Goal: Task Accomplishment & Management: Use online tool/utility

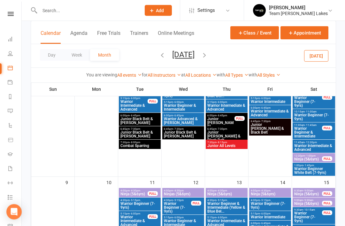
scroll to position [203, 0]
click at [10, 154] on icon at bounding box center [10, 153] width 5 height 5
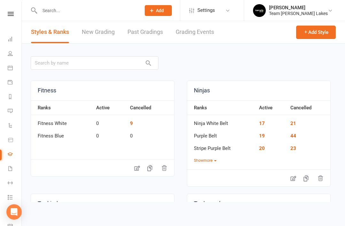
click at [12, 170] on icon at bounding box center [10, 168] width 5 height 5
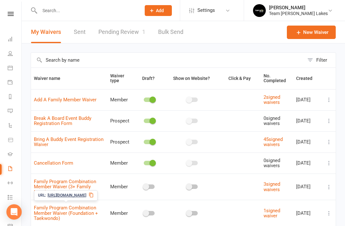
click at [82, 212] on link "Family Program Combination Member Waiver (Foundation + Taekwondo)" at bounding box center [66, 213] width 64 height 16
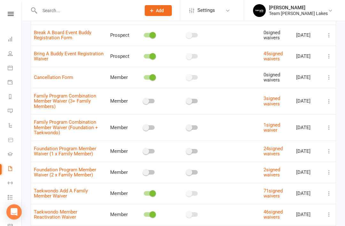
scroll to position [87, 0]
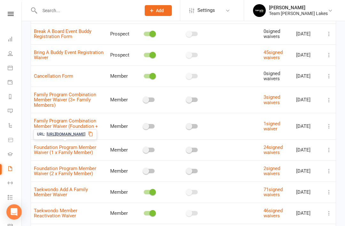
click at [89, 152] on link "Foundation Program Member Waiver (1 x Family Member)" at bounding box center [65, 149] width 62 height 11
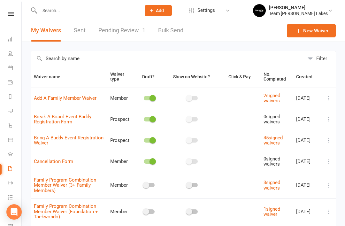
scroll to position [5, 0]
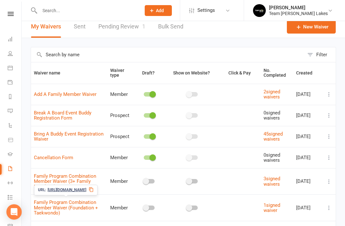
click at [82, 203] on link "Family Program Combination Member Waiver (Foundation + Taekwondo)" at bounding box center [66, 207] width 64 height 16
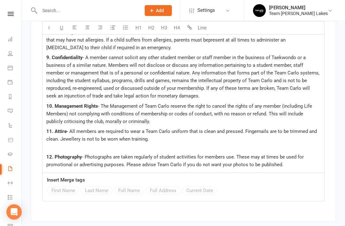
scroll to position [1154, 0]
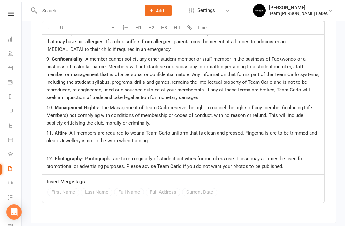
click at [13, 41] on link "Dashboard" at bounding box center [15, 40] width 14 height 14
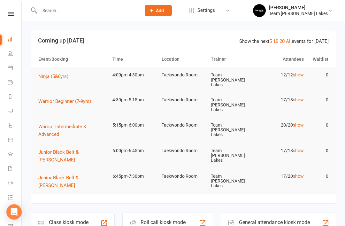
click at [72, 13] on input "text" at bounding box center [87, 10] width 99 height 9
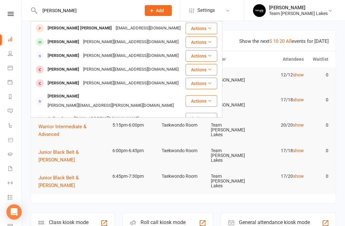
type input "Archer"
click at [69, 43] on div "Archer Paredes" at bounding box center [63, 41] width 35 height 9
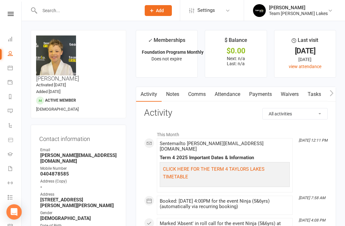
click at [296, 94] on link "Waivers" at bounding box center [289, 94] width 27 height 15
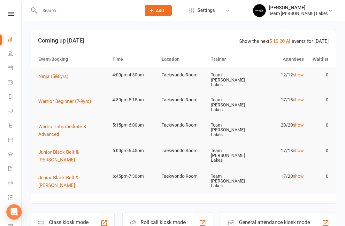
click at [88, 8] on input "text" at bounding box center [87, 10] width 99 height 9
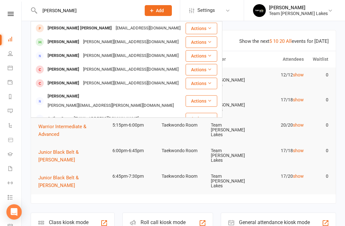
type input "Archer"
click at [63, 43] on div "Archer Paredes" at bounding box center [63, 41] width 35 height 9
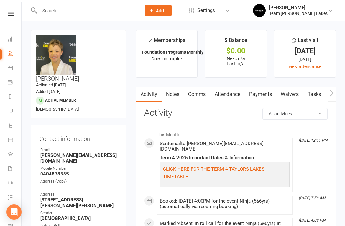
click at [267, 92] on link "Payments" at bounding box center [261, 94] width 32 height 15
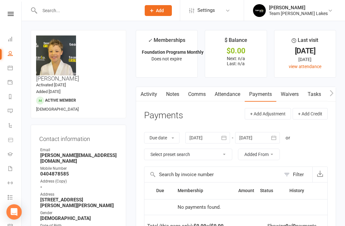
click at [227, 137] on icon "button" at bounding box center [224, 138] width 6 height 6
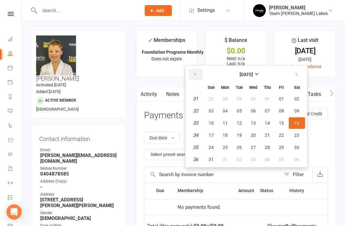
click at [197, 78] on button "button" at bounding box center [196, 75] width 14 height 12
click at [199, 77] on button "button" at bounding box center [196, 75] width 14 height 12
click at [199, 75] on button "button" at bounding box center [196, 75] width 14 height 12
click at [197, 76] on icon "button" at bounding box center [195, 74] width 4 height 5
click at [245, 99] on button "01" at bounding box center [239, 99] width 13 height 12
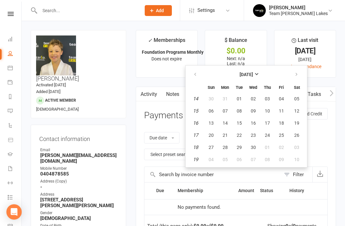
type input "01 Apr 2025"
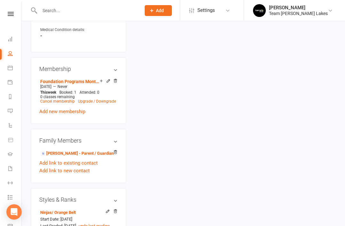
scroll to position [410, 0]
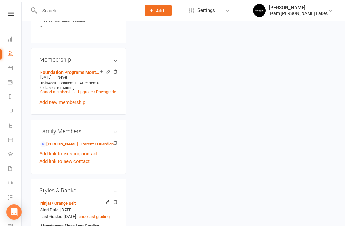
click at [82, 141] on link "Amanda Paredes - Parent / Guardian" at bounding box center [76, 144] width 73 height 7
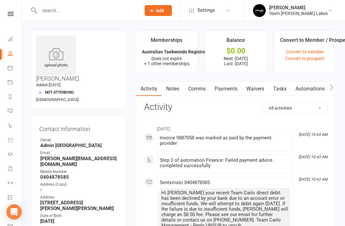
click at [228, 91] on link "Payments" at bounding box center [226, 88] width 32 height 15
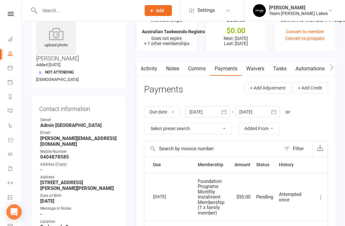
scroll to position [20, 0]
click at [230, 111] on button "button" at bounding box center [225, 112] width 12 height 12
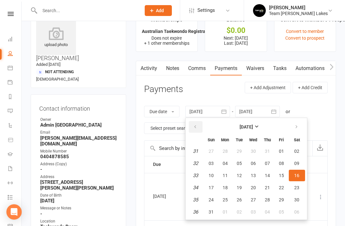
click at [201, 124] on button "button" at bounding box center [196, 127] width 14 height 12
click at [199, 130] on button "button" at bounding box center [196, 127] width 14 height 12
click at [199, 131] on button "button" at bounding box center [196, 127] width 14 height 12
click at [200, 131] on button "button" at bounding box center [196, 127] width 14 height 12
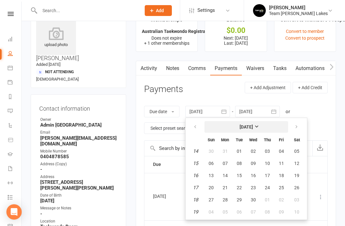
click at [264, 131] on button "April 2025" at bounding box center [246, 127] width 84 height 12
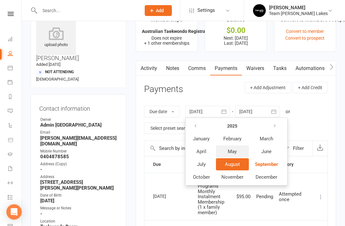
click at [239, 154] on button "May" at bounding box center [232, 151] width 33 height 12
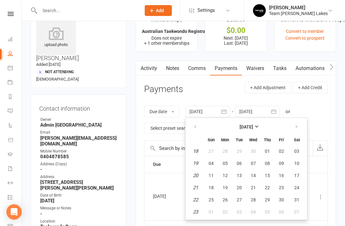
click at [323, 120] on div "Due date Due date Date paid Date failed Date settled 16 Aug 2025 May 2025 Sun M…" at bounding box center [236, 119] width 184 height 41
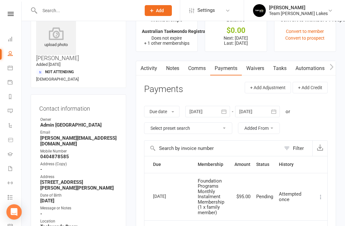
click at [227, 112] on icon "button" at bounding box center [224, 111] width 6 height 6
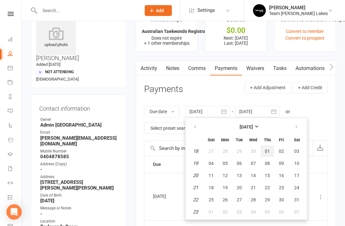
click at [270, 152] on span "01" at bounding box center [267, 151] width 5 height 5
type input "01 May 2025"
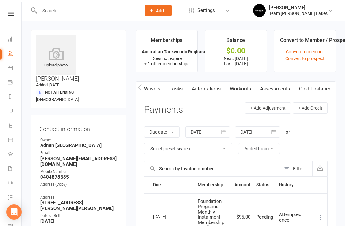
scroll to position [0, 107]
click at [321, 91] on link "Credit balance" at bounding box center [315, 88] width 41 height 15
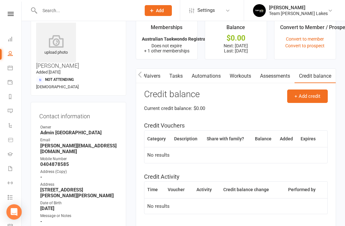
scroll to position [12, 0]
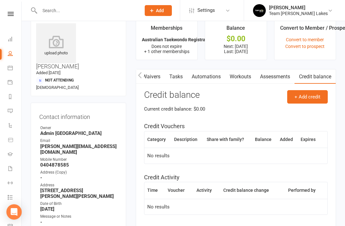
click at [11, 67] on icon at bounding box center [10, 67] width 5 height 5
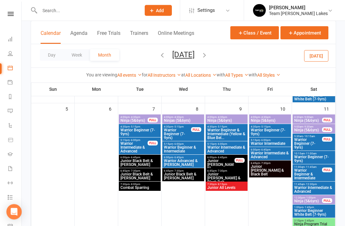
click at [159, 57] on icon "button" at bounding box center [162, 54] width 7 height 7
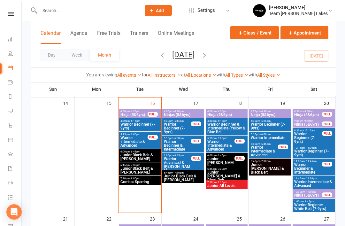
scroll to position [294, 0]
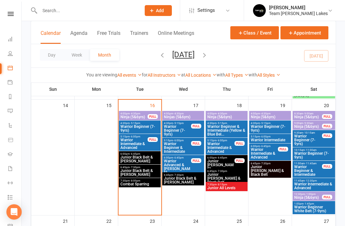
click at [135, 117] on span "Ninja (5&6yrs)" at bounding box center [134, 117] width 28 height 4
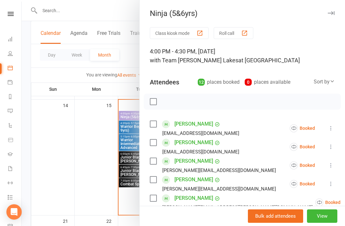
click at [232, 35] on button "Roll call" at bounding box center [234, 33] width 40 height 12
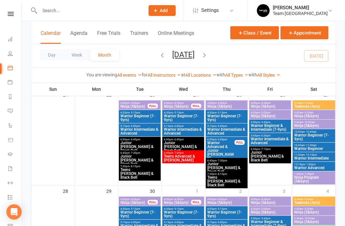
click at [8, 67] on icon at bounding box center [10, 67] width 5 height 5
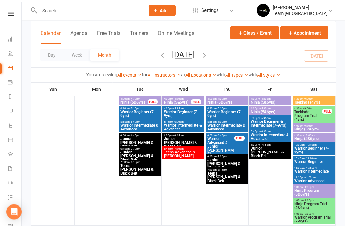
scroll to position [627, 0]
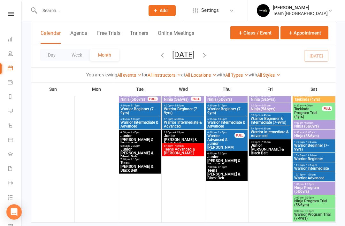
click at [208, 59] on button "button" at bounding box center [204, 55] width 7 height 11
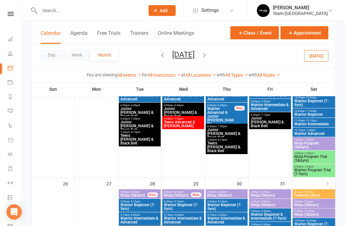
scroll to position [505, 0]
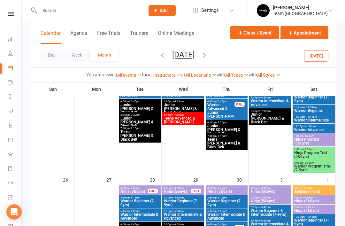
click at [219, 187] on span "- 4:30pm" at bounding box center [222, 188] width 11 height 3
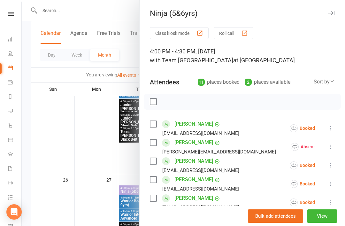
click at [331, 14] on icon "button" at bounding box center [331, 13] width 7 height 4
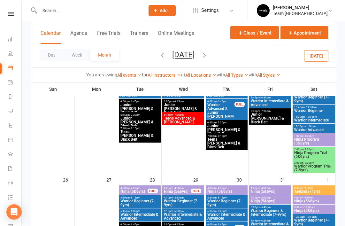
click at [224, 202] on span "Warrior Beginner (7-9yrs)" at bounding box center [226, 203] width 39 height 8
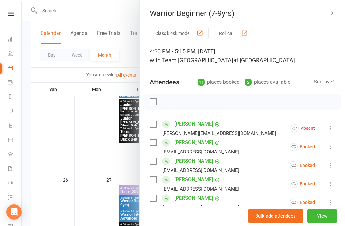
click at [329, 9] on button "button" at bounding box center [331, 13] width 8 height 8
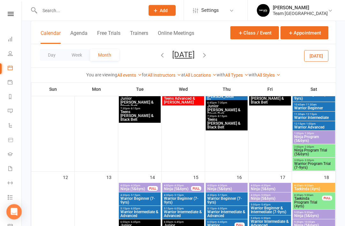
scroll to position [245, 0]
click at [12, 155] on icon at bounding box center [10, 153] width 5 height 5
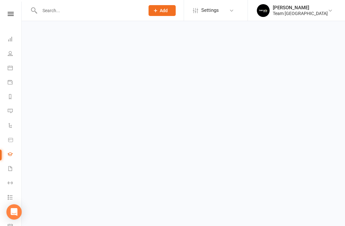
scroll to position [7, 0]
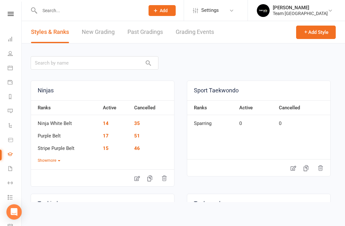
click at [14, 169] on link "Waivers" at bounding box center [15, 169] width 14 height 14
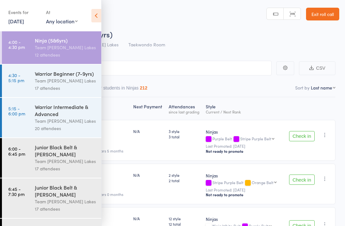
click at [98, 18] on icon at bounding box center [96, 15] width 10 height 13
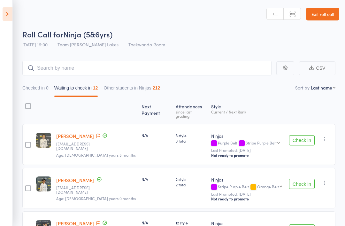
click at [325, 12] on link "Exit roll call" at bounding box center [322, 14] width 33 height 13
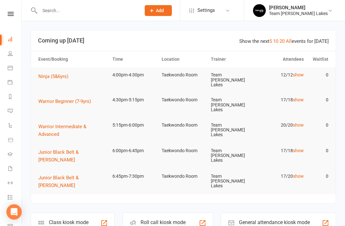
click at [6, 69] on li "Calendar" at bounding box center [10, 68] width 21 height 14
click at [12, 68] on icon at bounding box center [10, 67] width 5 height 5
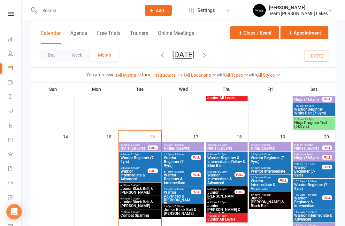
scroll to position [277, 0]
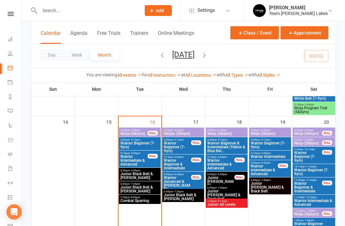
click at [136, 135] on span "Ninja (5&6yrs)" at bounding box center [134, 134] width 28 height 4
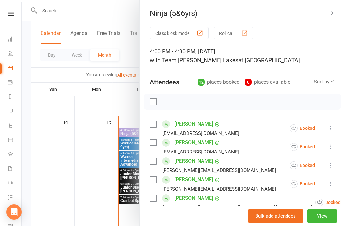
click at [183, 33] on button "Class kiosk mode" at bounding box center [179, 33] width 59 height 12
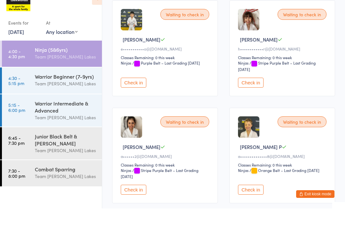
scroll to position [312, 0]
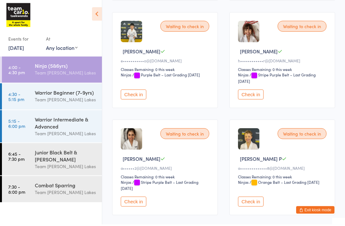
click at [136, 101] on button "Check in" at bounding box center [134, 96] width 26 height 10
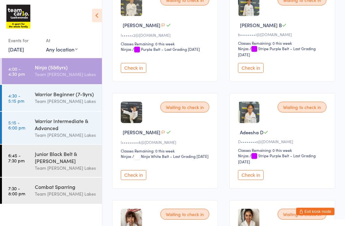
scroll to position [126, 0]
click at [137, 180] on button "Check in" at bounding box center [134, 175] width 26 height 10
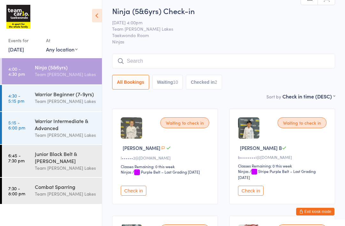
scroll to position [0, 0]
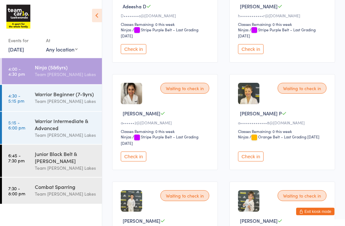
click at [255, 54] on button "Check in" at bounding box center [251, 49] width 26 height 10
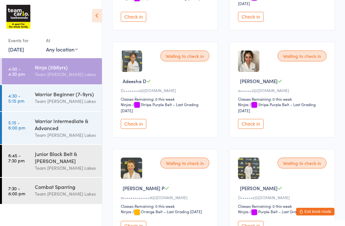
scroll to position [176, 0]
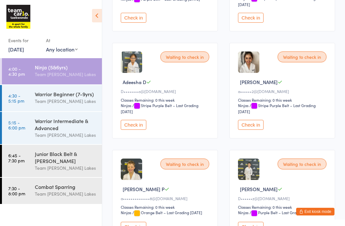
click at [254, 130] on button "Check in" at bounding box center [251, 125] width 26 height 10
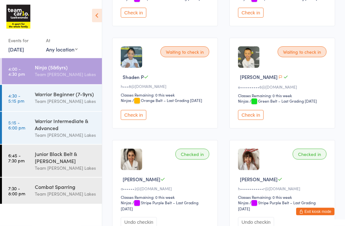
scroll to position [388, 0]
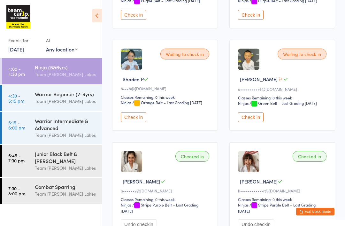
click at [254, 122] on button "Check in" at bounding box center [251, 117] width 26 height 10
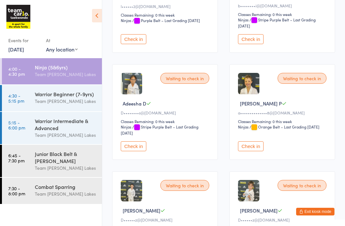
scroll to position [154, 0]
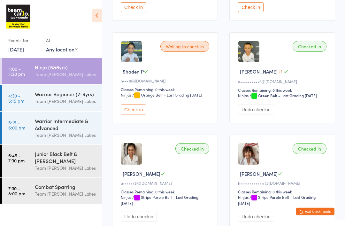
click at [137, 115] on button "Check in" at bounding box center [134, 110] width 26 height 10
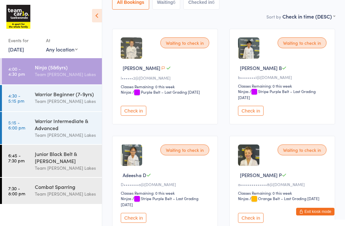
scroll to position [82, 0]
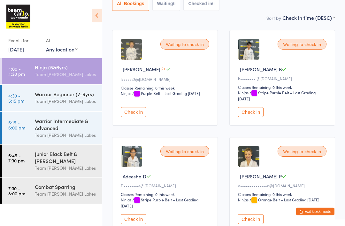
click at [254, 113] on button "Check in" at bounding box center [251, 112] width 26 height 10
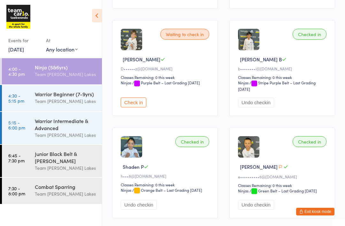
scroll to position [299, 0]
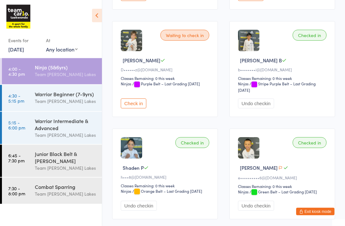
click at [98, 17] on icon at bounding box center [97, 15] width 10 height 13
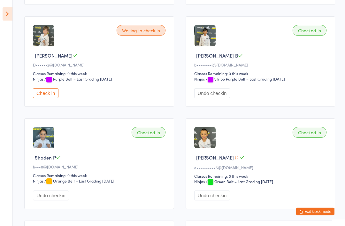
scroll to position [300, 0]
click at [9, 15] on icon at bounding box center [8, 13] width 10 height 13
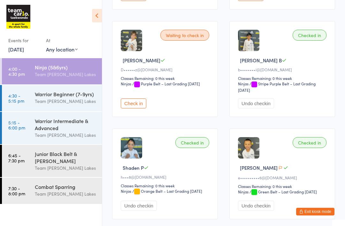
click at [314, 212] on button "Exit kiosk mode" at bounding box center [315, 212] width 38 height 8
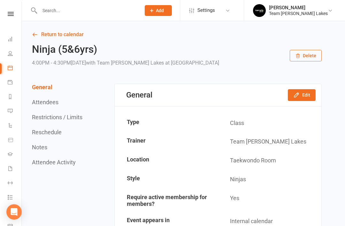
click at [12, 71] on link "Calendar" at bounding box center [15, 68] width 14 height 14
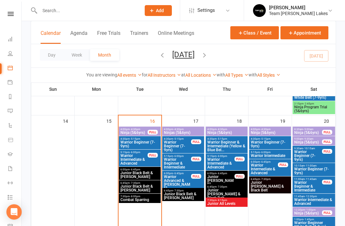
scroll to position [278, 0]
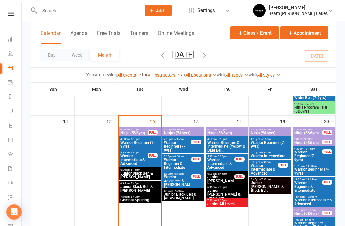
click at [187, 133] on span "Ninjas (5&6yrs)" at bounding box center [183, 133] width 39 height 4
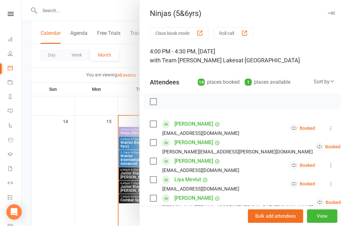
click at [333, 16] on button "button" at bounding box center [331, 13] width 8 height 8
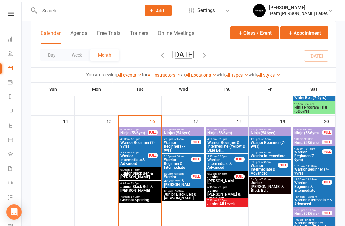
click at [276, 133] on span "Ninja (5&6yrs)" at bounding box center [269, 133] width 39 height 4
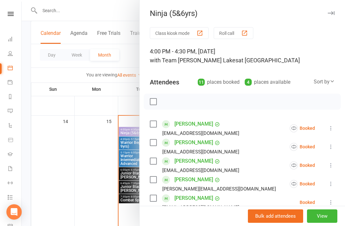
click at [334, 15] on icon "button" at bounding box center [331, 13] width 7 height 4
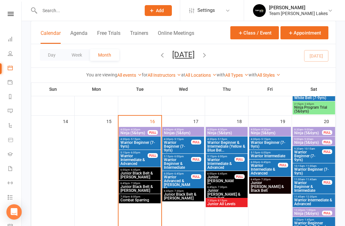
click at [137, 133] on span "Ninja (5&6yrs)" at bounding box center [134, 133] width 28 height 4
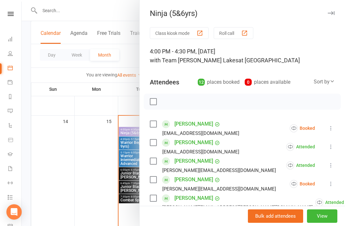
scroll to position [0, 0]
click at [332, 15] on icon "button" at bounding box center [331, 13] width 7 height 4
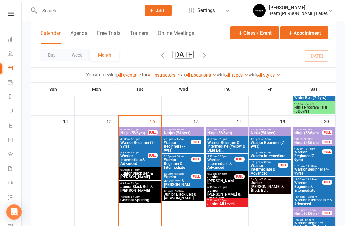
click at [274, 133] on span "Ninja (5&6yrs)" at bounding box center [269, 133] width 39 height 4
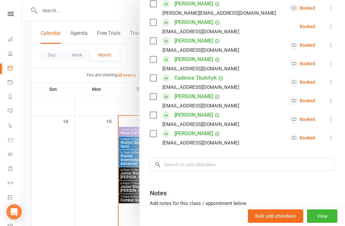
scroll to position [188, 0]
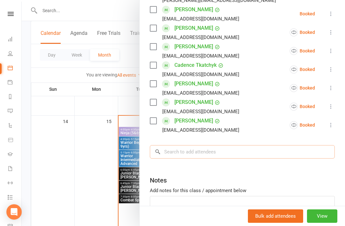
click at [210, 153] on input "search" at bounding box center [242, 151] width 185 height 13
type input "Shou"
click at [195, 166] on div "Shourya Bagewadi" at bounding box center [180, 164] width 37 height 9
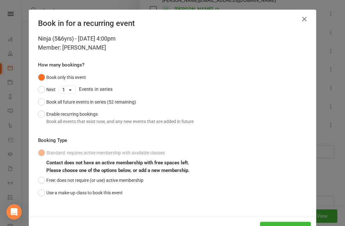
click at [42, 192] on button "Use a make-up class to book this event" at bounding box center [80, 193] width 85 height 12
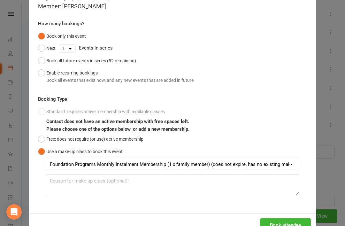
scroll to position [41, 0]
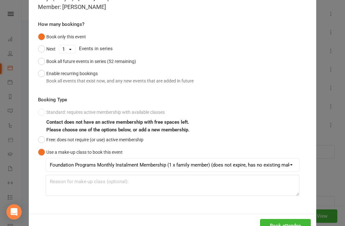
click at [288, 226] on button "Book attendee" at bounding box center [285, 225] width 51 height 13
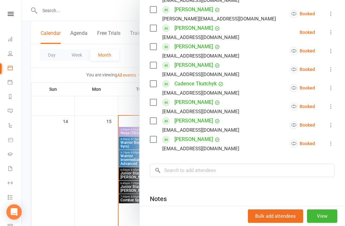
click at [92, 174] on div at bounding box center [183, 113] width 323 height 226
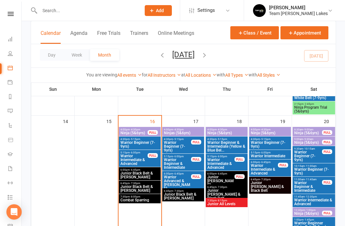
click at [142, 132] on span "Ninja (5&6yrs)" at bounding box center [134, 133] width 28 height 4
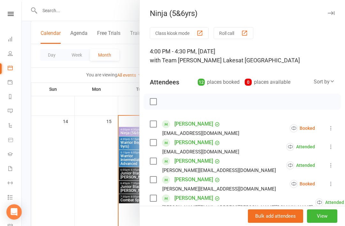
click at [329, 130] on icon at bounding box center [331, 128] width 6 height 6
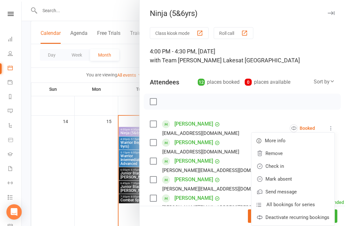
click at [293, 167] on link "Check in" at bounding box center [292, 166] width 83 height 13
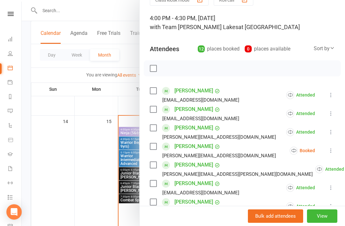
scroll to position [34, 0]
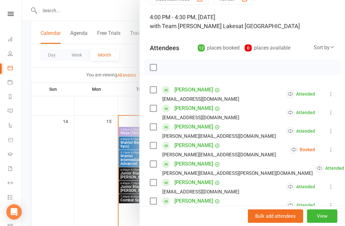
click at [200, 146] on link "Adeesha Das" at bounding box center [193, 145] width 39 height 10
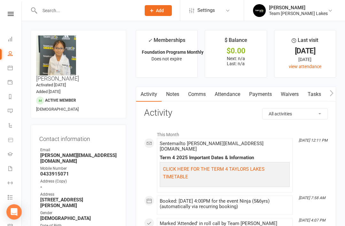
click at [15, 68] on link "Calendar" at bounding box center [15, 68] width 14 height 14
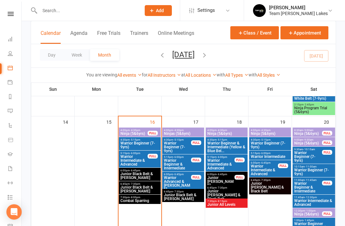
scroll to position [267, 0]
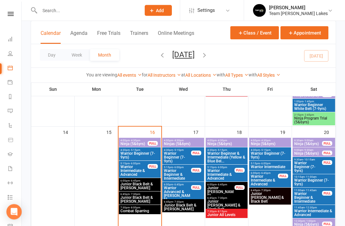
click at [141, 142] on span "Ninja (5&6yrs)" at bounding box center [134, 144] width 28 height 4
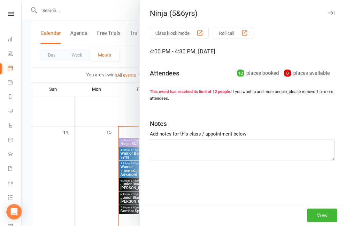
scroll to position [267, 0]
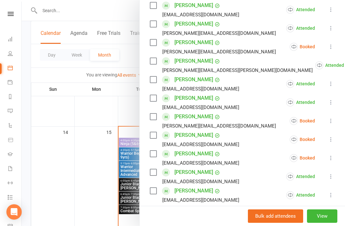
click at [342, 160] on div "Class kiosk mode Roll call 4:00 PM - 4:30 PM, Tuesday, September, 16, 2025 with…" at bounding box center [242, 104] width 205 height 429
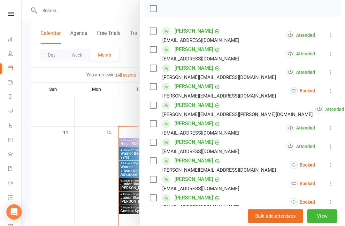
scroll to position [93, 0]
click at [202, 86] on link "Adeesha Das" at bounding box center [193, 86] width 39 height 10
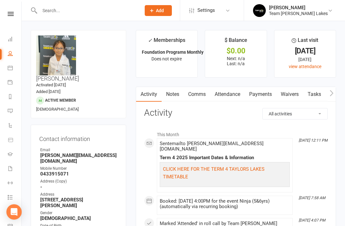
click at [12, 69] on icon at bounding box center [10, 67] width 5 height 5
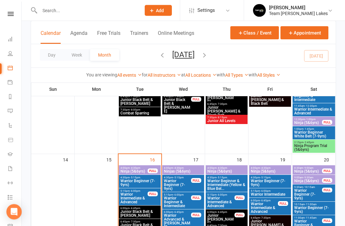
scroll to position [240, 0]
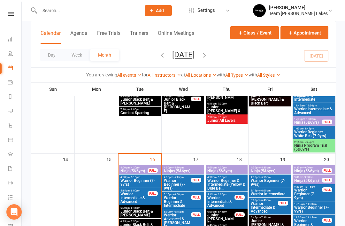
click at [143, 172] on span "Ninja (5&6yrs)" at bounding box center [134, 171] width 28 height 4
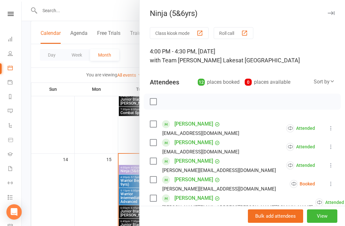
scroll to position [0, 0]
click at [183, 32] on button "Class kiosk mode" at bounding box center [179, 33] width 59 height 12
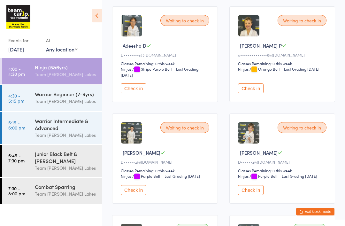
scroll to position [103, 0]
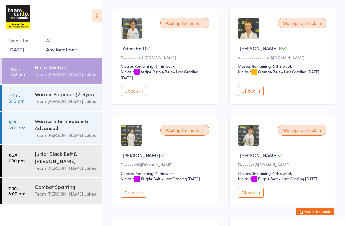
click at [317, 212] on button "Exit kiosk mode" at bounding box center [315, 212] width 38 height 8
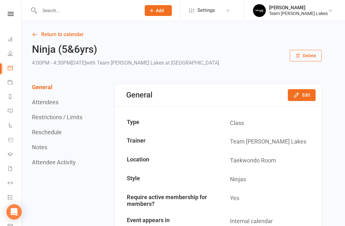
click at [48, 35] on link "Return to calendar" at bounding box center [177, 34] width 290 height 9
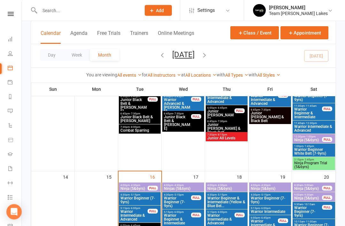
click at [141, 188] on span "Ninja (5&6yrs)" at bounding box center [134, 189] width 28 height 4
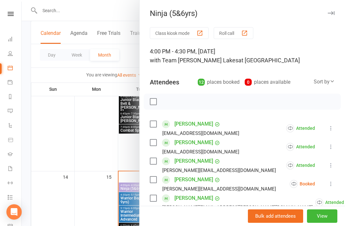
click at [332, 13] on icon "button" at bounding box center [331, 13] width 7 height 4
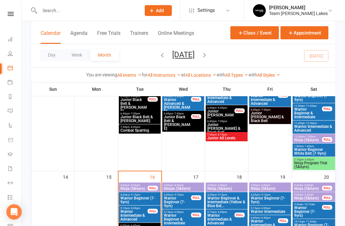
click at [145, 190] on span "Ninja (5&6yrs)" at bounding box center [134, 189] width 28 height 4
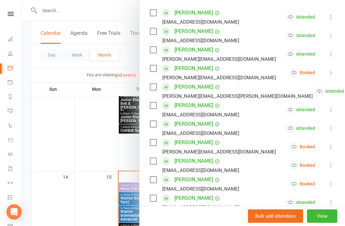
scroll to position [112, 0]
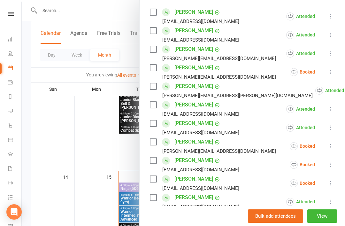
click at [330, 75] on icon at bounding box center [331, 72] width 6 height 6
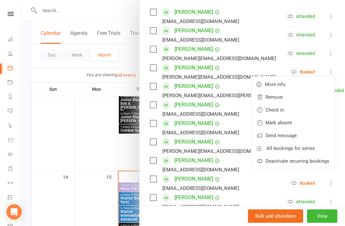
click at [292, 126] on link "Mark absent" at bounding box center [292, 122] width 83 height 13
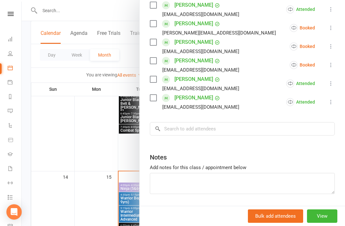
scroll to position [230, 0]
click at [227, 133] on input "search" at bounding box center [242, 128] width 185 height 13
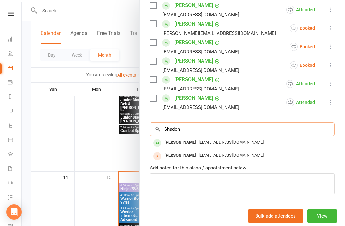
type input "Shaden"
click at [195, 144] on div "[PERSON_NAME]" at bounding box center [180, 142] width 37 height 9
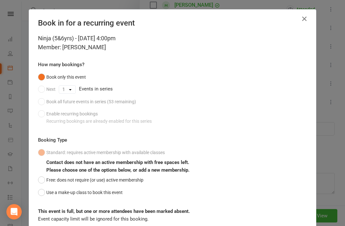
click at [44, 196] on button "Use a make-up class to book this event" at bounding box center [80, 193] width 85 height 12
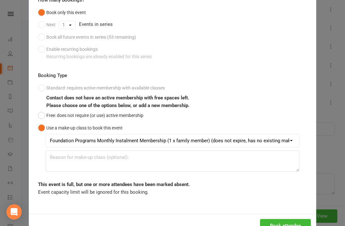
scroll to position [65, 0]
click at [286, 226] on button "Book attendee" at bounding box center [285, 225] width 51 height 13
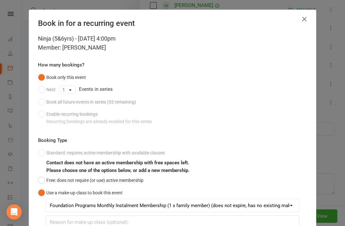
scroll to position [0, 0]
click at [305, 20] on icon "button" at bounding box center [305, 19] width 8 height 8
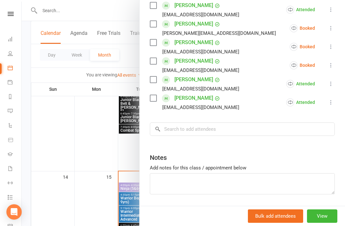
click at [210, 80] on link "[PERSON_NAME]" at bounding box center [193, 79] width 39 height 10
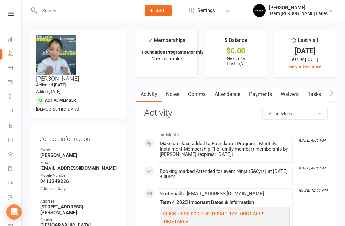
click at [13, 68] on link "Calendar" at bounding box center [15, 68] width 14 height 14
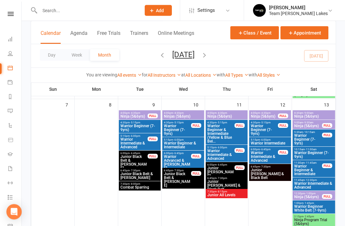
scroll to position [165, 0]
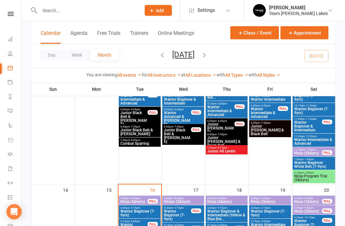
click at [144, 200] on span "Ninja (5&6yrs)" at bounding box center [134, 202] width 28 height 4
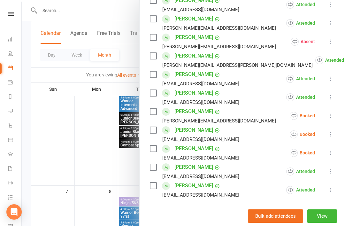
scroll to position [144, 0]
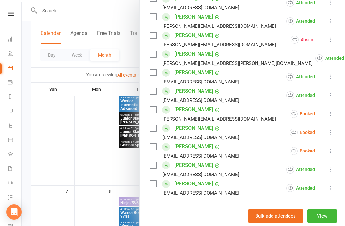
click at [333, 116] on icon at bounding box center [331, 114] width 6 height 6
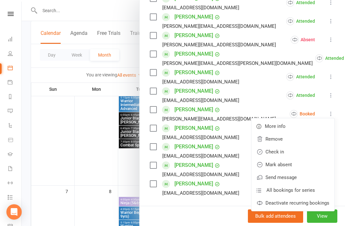
click at [294, 166] on link "Mark absent" at bounding box center [292, 164] width 83 height 13
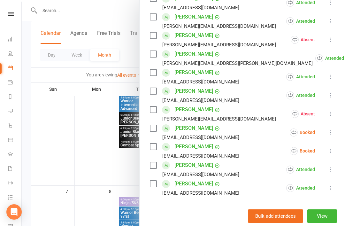
click at [332, 133] on icon at bounding box center [331, 132] width 6 height 6
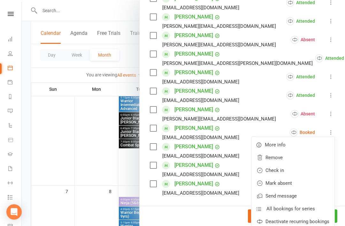
click at [332, 132] on icon at bounding box center [331, 132] width 6 height 6
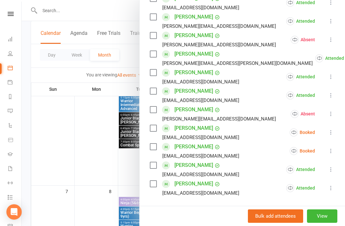
click at [331, 129] on icon at bounding box center [331, 132] width 6 height 6
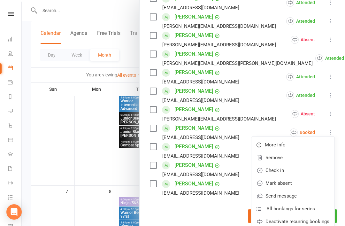
click at [297, 183] on link "Mark absent" at bounding box center [292, 183] width 83 height 13
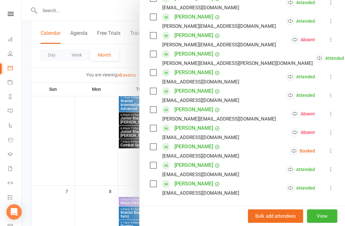
click at [333, 154] on button at bounding box center [331, 151] width 8 height 8
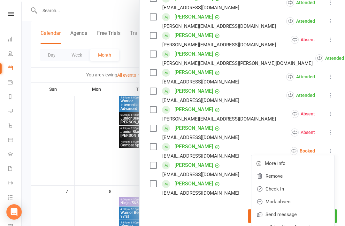
click at [293, 200] on link "Mark absent" at bounding box center [292, 201] width 83 height 13
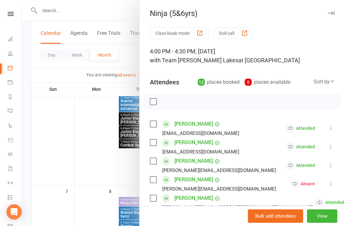
scroll to position [0, 0]
click at [332, 16] on button "button" at bounding box center [331, 13] width 8 height 8
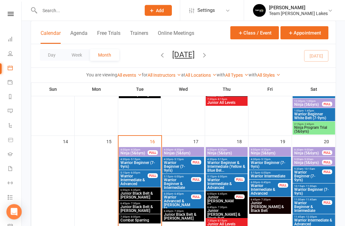
scroll to position [258, 0]
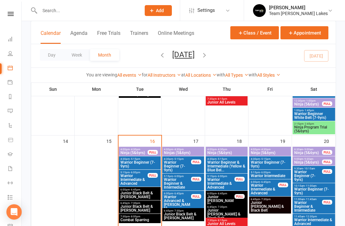
click at [137, 163] on span "Warrior Beginner (7-9yrs)" at bounding box center [139, 164] width 39 height 8
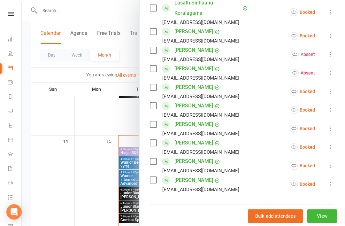
scroll to position [250, 0]
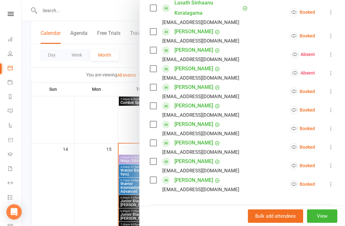
click at [77, 149] on div at bounding box center [183, 113] width 323 height 226
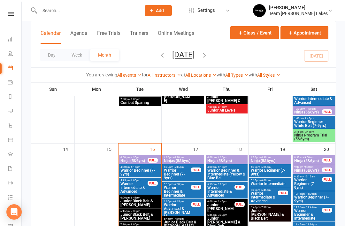
click at [14, 157] on link "Gradings" at bounding box center [15, 155] width 14 height 14
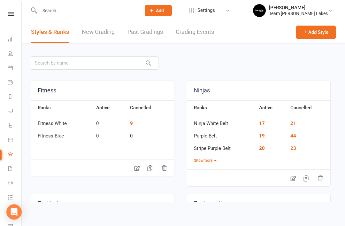
click at [205, 34] on link "Grading Events" at bounding box center [195, 32] width 38 height 22
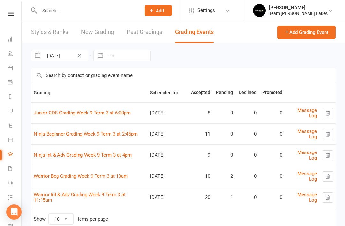
click at [87, 115] on link "Junior CDB Grading Week 9 Term 3 at 6:00pm" at bounding box center [82, 113] width 97 height 6
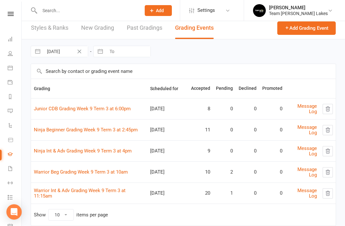
scroll to position [6, 0]
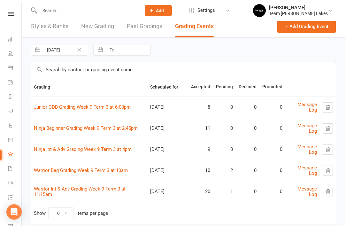
click at [103, 110] on link "Junior CDB Grading Week 9 Term 3 at 6:00pm" at bounding box center [82, 107] width 97 height 6
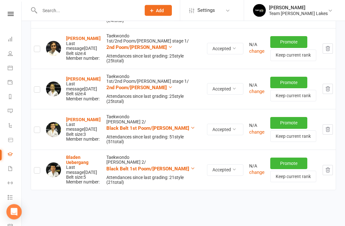
scroll to position [279, 0]
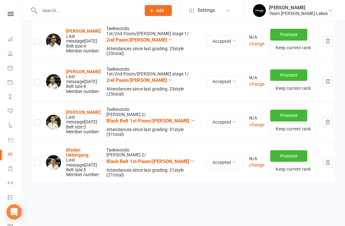
click at [11, 68] on icon at bounding box center [10, 67] width 5 height 5
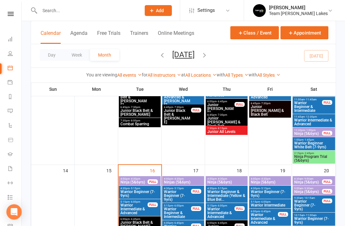
scroll to position [229, 0]
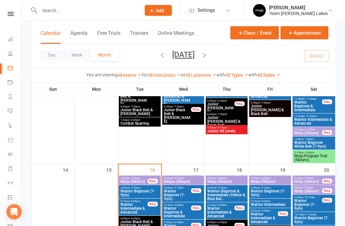
click at [10, 43] on link "Dashboard" at bounding box center [15, 40] width 14 height 14
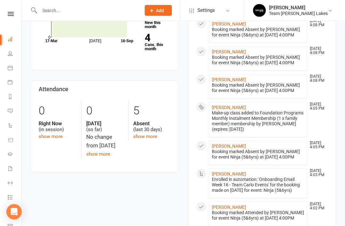
scroll to position [283, 0]
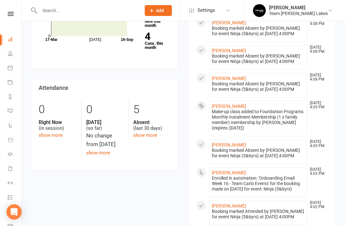
click at [239, 104] on link "Shaden Pottachra" at bounding box center [229, 106] width 34 height 5
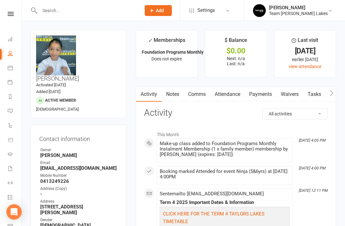
click at [13, 40] on link "Dashboard" at bounding box center [15, 40] width 14 height 14
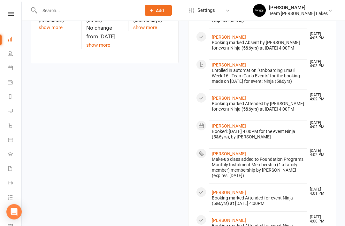
scroll to position [391, 0]
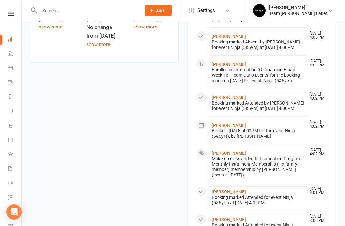
click at [236, 156] on link "Shourya Bagewadi" at bounding box center [229, 152] width 34 height 5
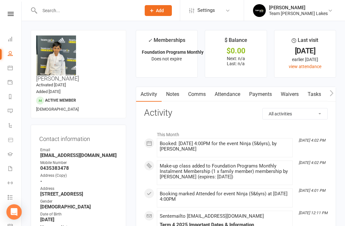
click at [13, 69] on link "Calendar" at bounding box center [15, 68] width 14 height 14
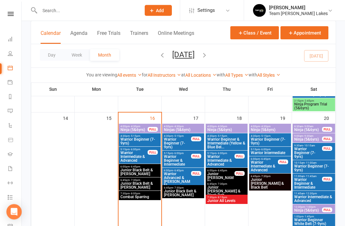
scroll to position [281, 0]
click at [142, 144] on span "Warrior Beginner (7-9yrs)" at bounding box center [139, 141] width 39 height 8
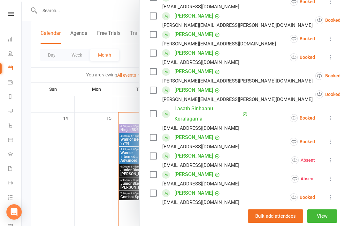
scroll to position [145, 0]
click at [209, 76] on link "Aiden Kastanas" at bounding box center [193, 71] width 39 height 10
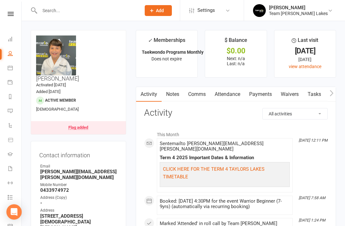
click at [15, 66] on link "Calendar" at bounding box center [15, 68] width 14 height 14
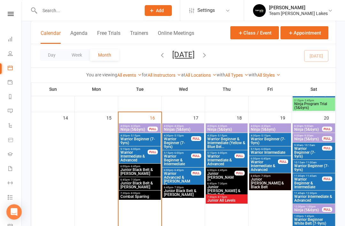
scroll to position [285, 0]
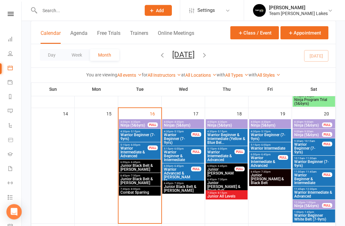
click at [131, 139] on span "Warrior Beginner (7-9yrs)" at bounding box center [139, 137] width 39 height 8
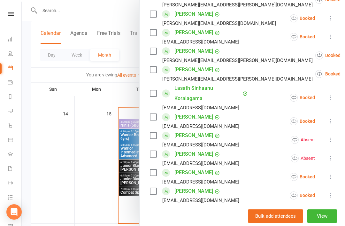
scroll to position [170, 0]
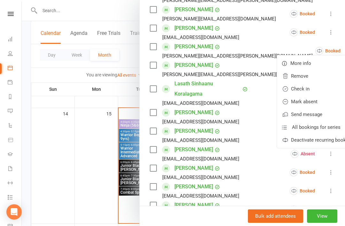
click at [289, 95] on link "Check in" at bounding box center [318, 88] width 83 height 13
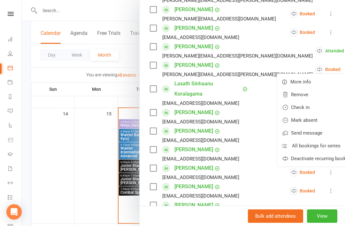
click at [291, 114] on link "Check in" at bounding box center [318, 107] width 83 height 13
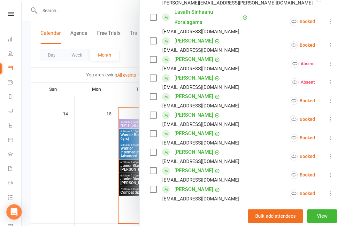
scroll to position [242, 0]
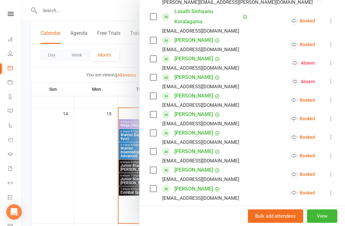
click at [332, 140] on icon at bounding box center [331, 137] width 6 height 6
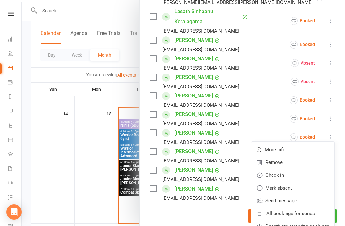
click at [292, 181] on link "Check in" at bounding box center [292, 175] width 83 height 13
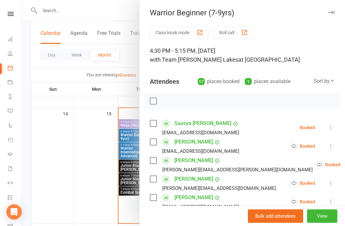
scroll to position [0, 0]
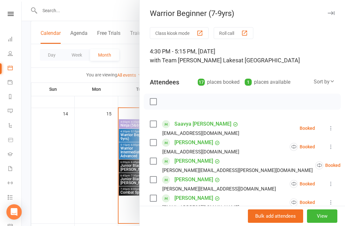
click at [186, 33] on button "Class kiosk mode" at bounding box center [179, 33] width 59 height 12
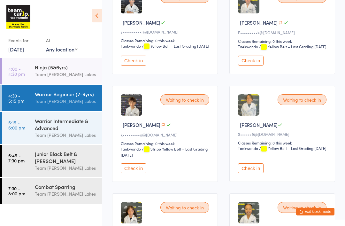
scroll to position [421, 0]
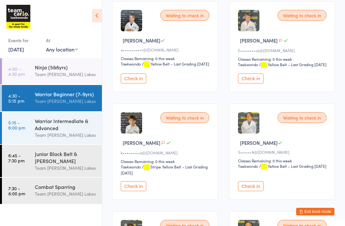
click at [314, 213] on button "Exit kiosk mode" at bounding box center [315, 212] width 38 height 8
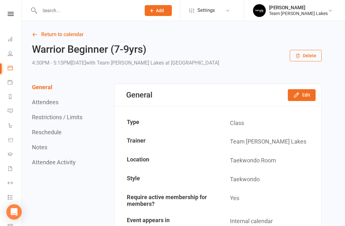
click at [50, 35] on link "Return to calendar" at bounding box center [177, 34] width 290 height 9
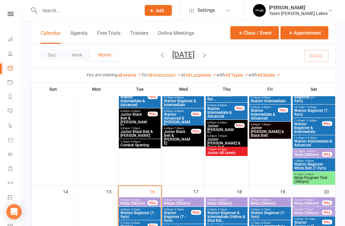
scroll to position [208, 0]
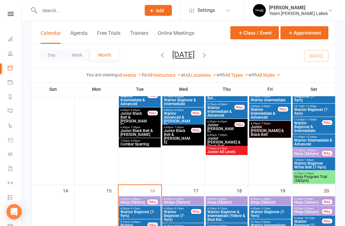
click at [143, 202] on span "Ninja (5&6yrs)" at bounding box center [134, 203] width 28 height 4
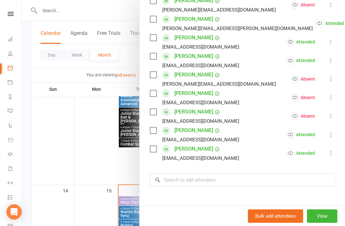
scroll to position [180, 0]
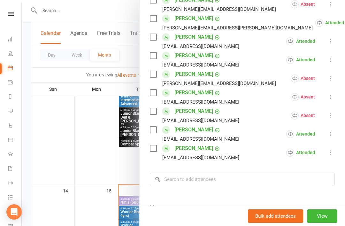
click at [111, 172] on div at bounding box center [183, 113] width 323 height 226
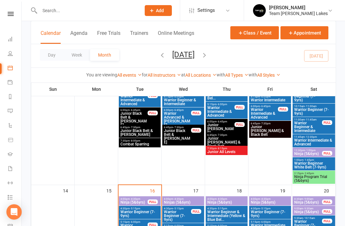
click at [143, 214] on span "Warrior Beginner (7-9yrs)" at bounding box center [139, 214] width 39 height 8
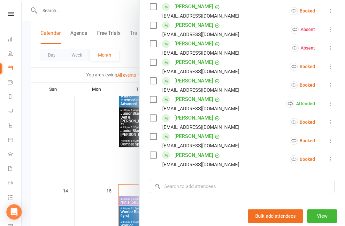
scroll to position [277, 0]
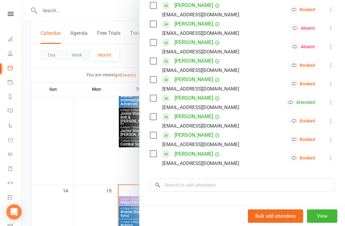
click at [332, 161] on icon at bounding box center [331, 158] width 6 height 6
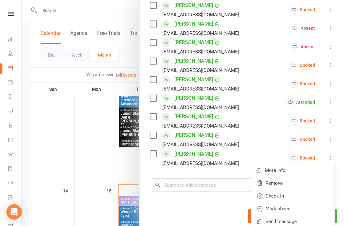
click at [297, 202] on link "Check in" at bounding box center [292, 195] width 83 height 13
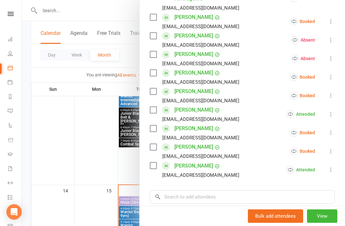
scroll to position [265, 0]
click at [204, 152] on link "[PERSON_NAME]" at bounding box center [193, 147] width 39 height 10
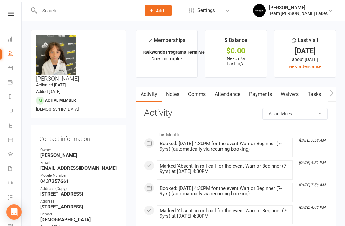
click at [12, 67] on icon at bounding box center [10, 67] width 5 height 5
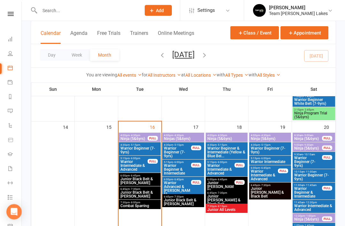
scroll to position [280, 0]
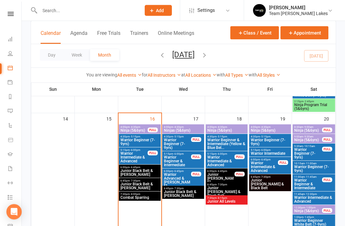
click at [140, 142] on span "Warrior Beginner (7-9yrs)" at bounding box center [139, 142] width 39 height 8
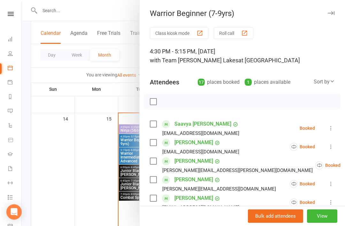
scroll to position [0, 0]
click at [186, 34] on button "Class kiosk mode" at bounding box center [179, 33] width 59 height 12
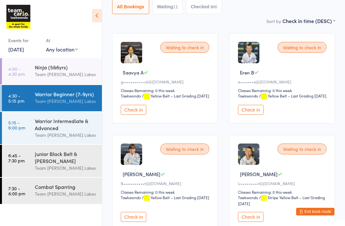
scroll to position [79, 0]
click at [256, 115] on button "Check in" at bounding box center [251, 110] width 26 height 10
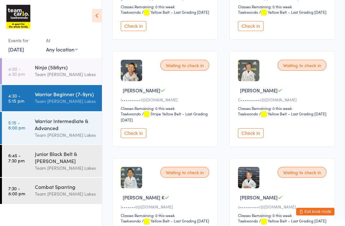
scroll to position [157, 0]
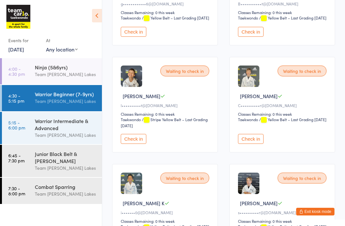
click at [254, 144] on button "Check in" at bounding box center [251, 139] width 26 height 10
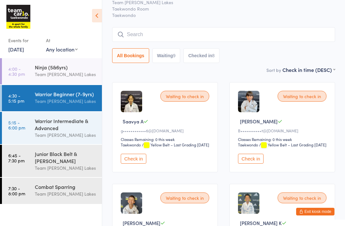
scroll to position [29, 0]
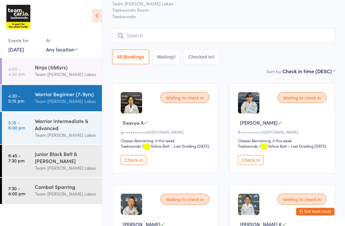
click at [258, 165] on button "Check in" at bounding box center [251, 160] width 26 height 10
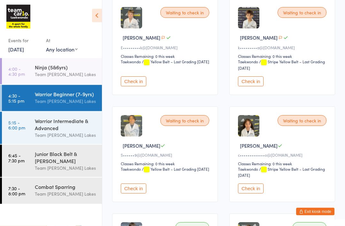
scroll to position [323, 0]
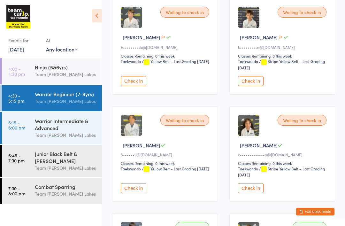
click at [135, 193] on button "Check in" at bounding box center [134, 188] width 26 height 10
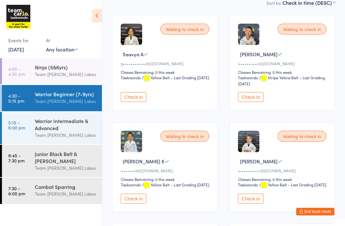
scroll to position [94, 0]
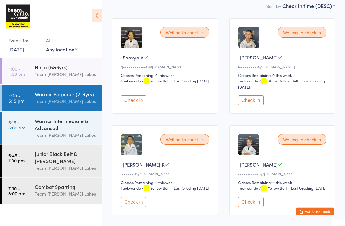
click at [131, 105] on button "Check in" at bounding box center [134, 101] width 26 height 10
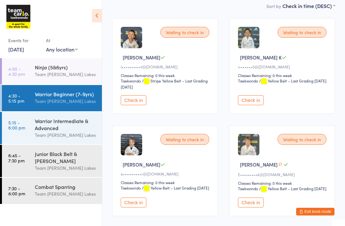
click at [317, 208] on button "Exit kiosk mode" at bounding box center [315, 212] width 38 height 8
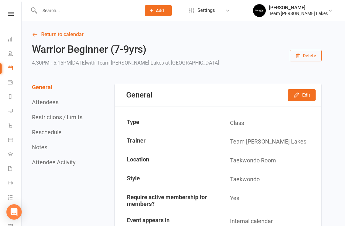
click at [8, 69] on icon at bounding box center [10, 67] width 5 height 5
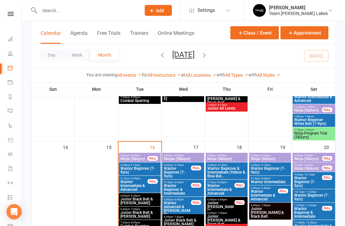
scroll to position [287, 0]
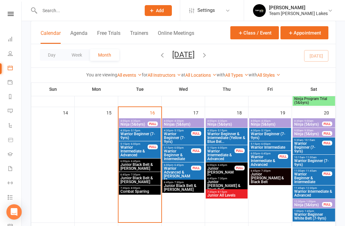
click at [145, 133] on span "Warrior Beginner (7-9yrs)" at bounding box center [139, 136] width 39 height 8
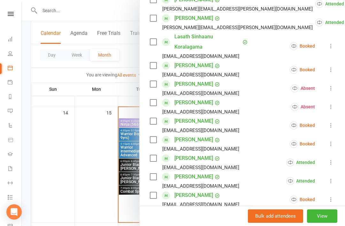
scroll to position [227, 0]
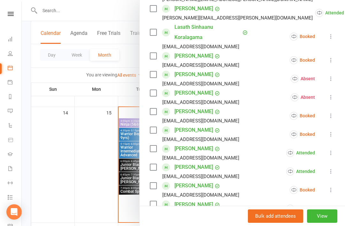
click at [334, 137] on icon at bounding box center [331, 134] width 6 height 6
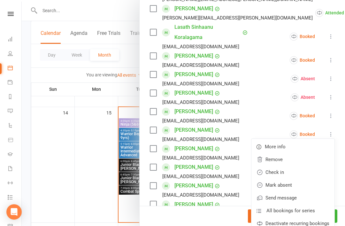
click at [292, 179] on link "Check in" at bounding box center [292, 172] width 83 height 13
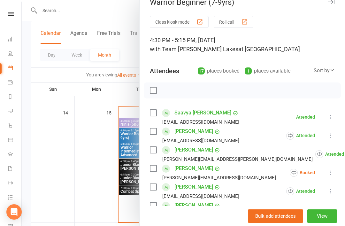
scroll to position [10, 0]
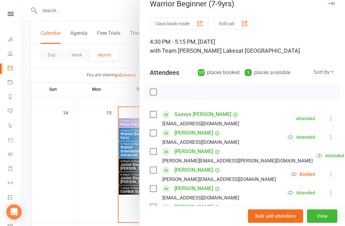
click at [192, 23] on button "Class kiosk mode" at bounding box center [179, 24] width 59 height 12
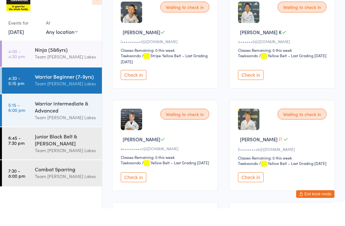
scroll to position [104, 0]
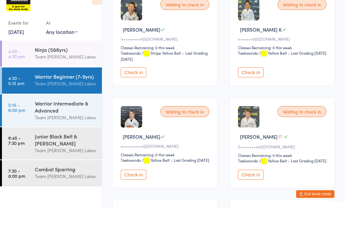
click at [258, 188] on button "Check in" at bounding box center [251, 192] width 26 height 10
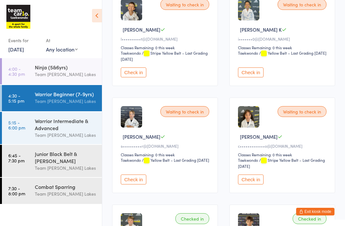
click at [255, 184] on button "Check in" at bounding box center [251, 179] width 26 height 10
click at [316, 215] on button "Exit kiosk mode" at bounding box center [315, 212] width 38 height 8
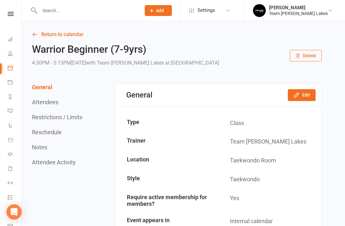
click at [59, 34] on link "Return to calendar" at bounding box center [177, 34] width 290 height 9
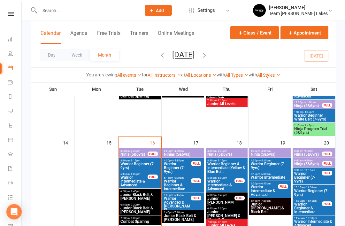
scroll to position [257, 0]
click at [143, 165] on span "Warrior Beginner (7-9yrs)" at bounding box center [139, 166] width 39 height 8
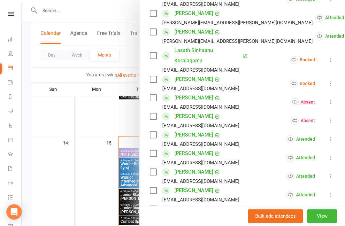
scroll to position [249, 0]
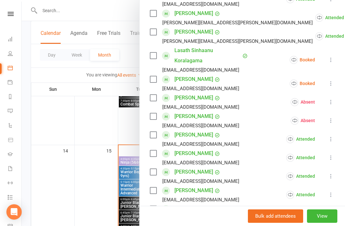
click at [193, 84] on link "[PERSON_NAME]" at bounding box center [193, 79] width 39 height 10
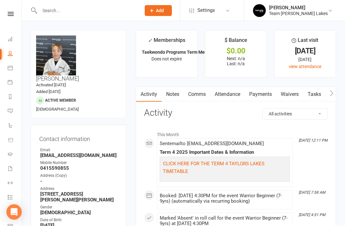
click at [13, 72] on link "Calendar" at bounding box center [15, 68] width 14 height 14
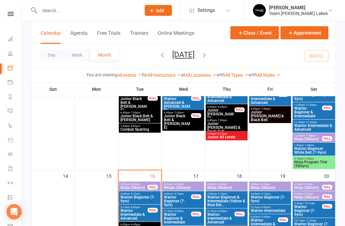
scroll to position [226, 0]
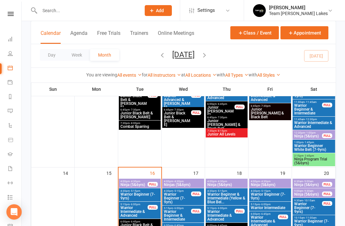
click at [144, 194] on span "Warrior Beginner (7-9yrs)" at bounding box center [139, 196] width 39 height 8
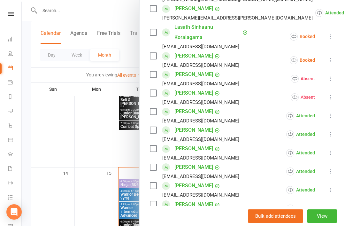
scroll to position [225, 0]
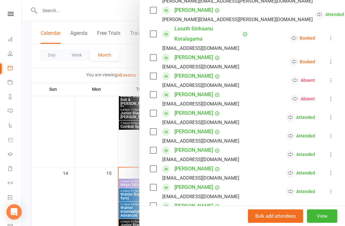
click at [331, 65] on icon at bounding box center [331, 61] width 6 height 6
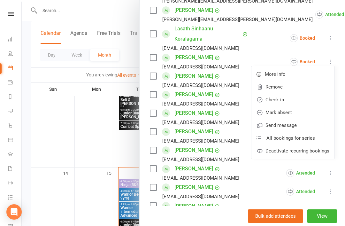
click at [301, 106] on link "Check in" at bounding box center [292, 99] width 83 height 13
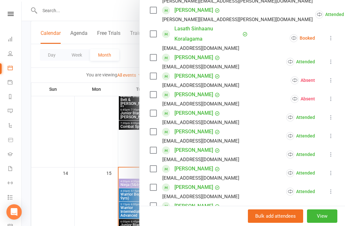
click at [334, 42] on button at bounding box center [331, 38] width 8 height 8
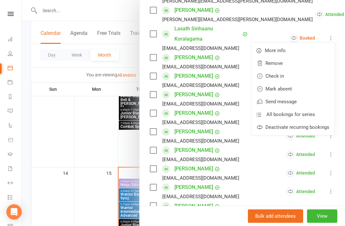
click at [307, 95] on link "Mark absent" at bounding box center [292, 88] width 83 height 13
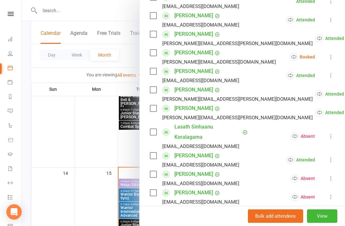
scroll to position [115, 0]
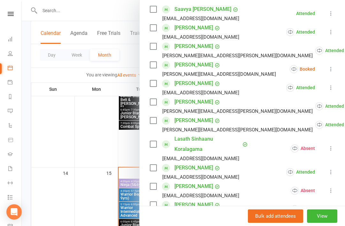
click at [332, 72] on icon at bounding box center [331, 69] width 6 height 6
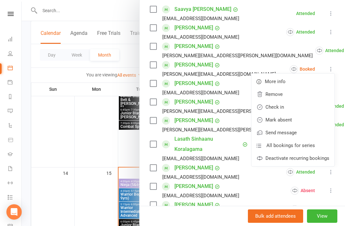
click at [302, 126] on link "Mark absent" at bounding box center [292, 119] width 83 height 13
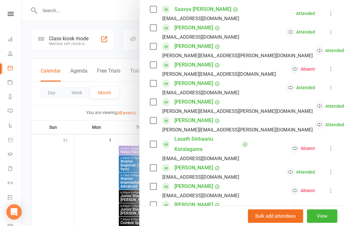
scroll to position [1, 0]
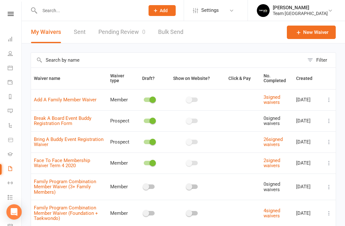
click at [11, 71] on link "Calendar" at bounding box center [15, 68] width 14 height 14
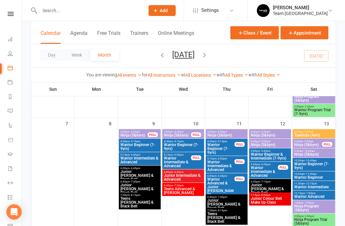
scroll to position [144, 0]
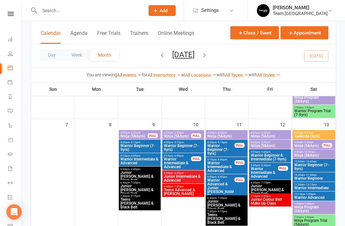
click at [208, 55] on icon "button" at bounding box center [204, 54] width 7 height 7
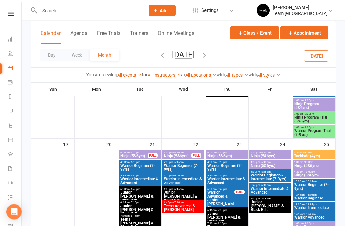
scroll to position [437, 0]
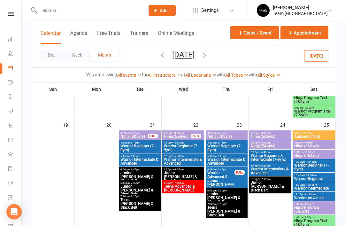
click at [274, 145] on span "Ninja (5&6yrs)" at bounding box center [269, 146] width 39 height 4
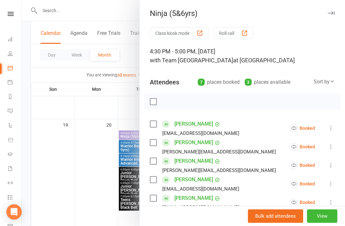
click at [334, 12] on icon "button" at bounding box center [331, 13] width 7 height 4
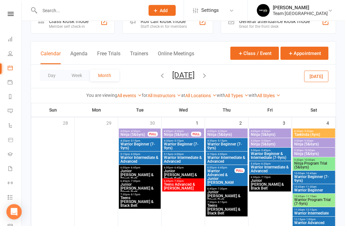
scroll to position [0, 0]
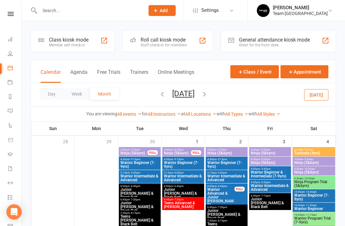
click at [159, 92] on icon "button" at bounding box center [162, 93] width 7 height 7
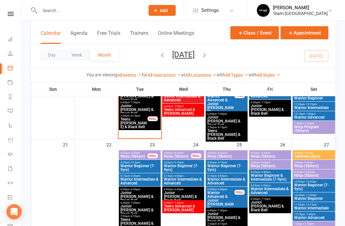
scroll to position [332, 0]
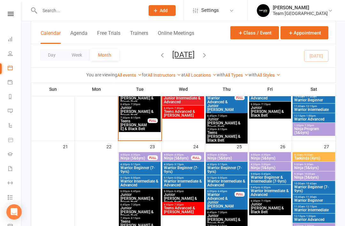
click at [102, 12] on input "text" at bounding box center [89, 10] width 103 height 9
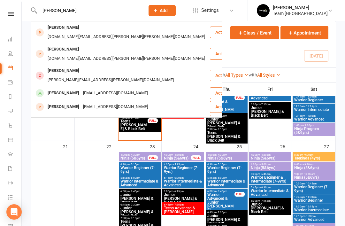
type input "Ashlee"
click at [64, 45] on div "ASHLEE WEBER" at bounding box center [63, 49] width 35 height 9
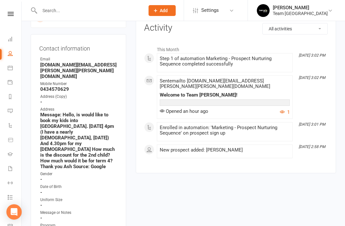
scroll to position [74, 0]
click at [14, 98] on link "Reports" at bounding box center [15, 97] width 14 height 14
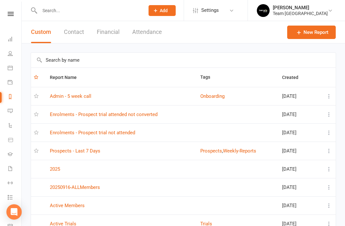
click at [95, 152] on link "Prospects - Last 7 Days" at bounding box center [75, 151] width 50 height 6
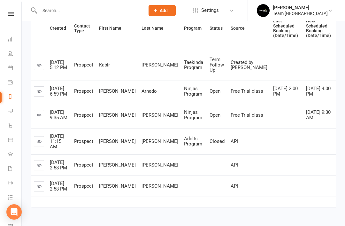
scroll to position [113, 0]
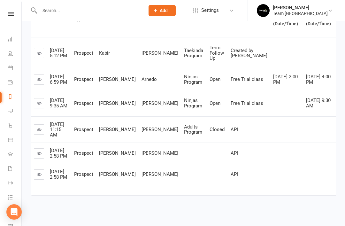
click at [43, 158] on link at bounding box center [39, 153] width 10 height 10
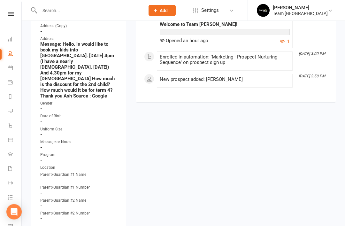
scroll to position [156, 0]
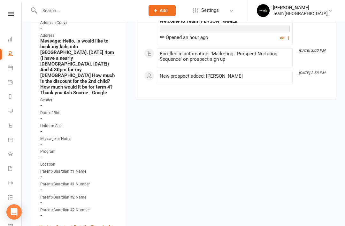
click at [113, 223] on link "Archive" at bounding box center [110, 227] width 16 height 8
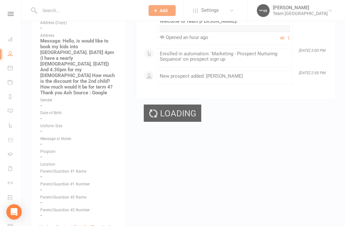
scroll to position [176, 0]
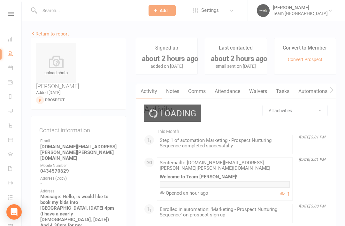
select select "50"
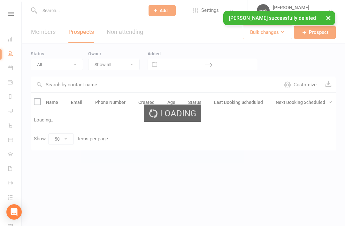
select select "Open"
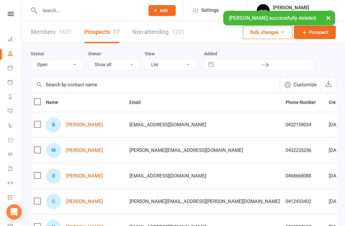
click at [13, 100] on link "Reports" at bounding box center [15, 97] width 14 height 14
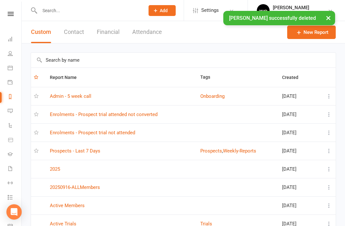
click at [98, 153] on link "Prospects - Last 7 Days" at bounding box center [75, 151] width 50 height 6
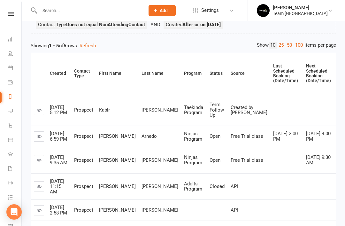
scroll to position [87, 0]
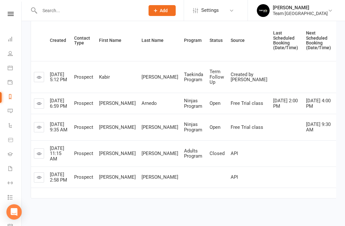
click at [42, 182] on link at bounding box center [39, 177] width 10 height 10
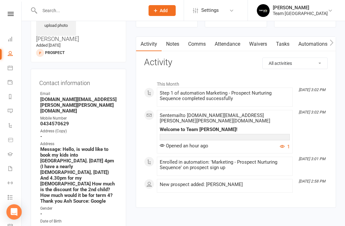
scroll to position [68, 0]
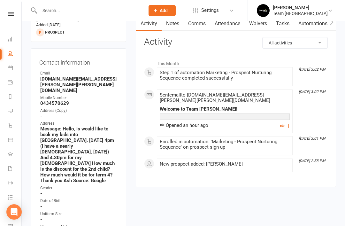
click at [96, 126] on strong "Message: Hello, is would like to book my kids into airport west. Thursday 4pm (…" at bounding box center [78, 155] width 77 height 58
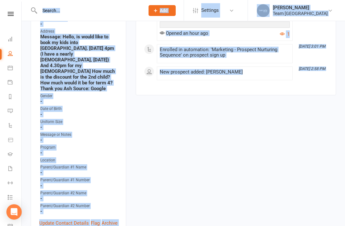
click at [65, 219] on link "Update Contact Details" at bounding box center [64, 223] width 50 height 8
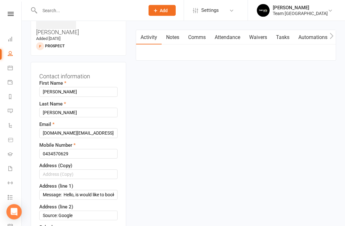
scroll to position [38, 0]
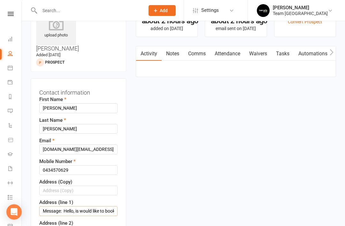
click at [102, 206] on input "Message: Hello, is would like to book my kids into airport west.Thursday 4pm (I…" at bounding box center [78, 211] width 78 height 10
click at [173, 58] on link "Notes" at bounding box center [173, 53] width 22 height 15
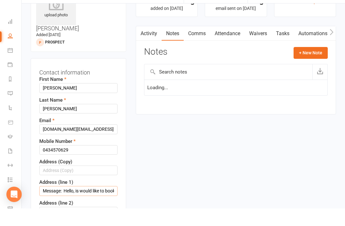
scroll to position [41, 0]
click at [316, 64] on button "+ New Note" at bounding box center [311, 70] width 34 height 12
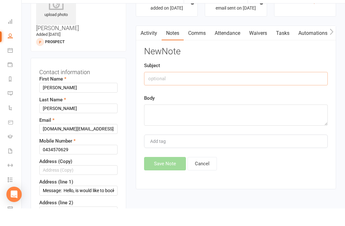
click at [221, 89] on input "text" at bounding box center [236, 95] width 184 height 13
type input "Message submitted online"
click at [182, 122] on textarea at bounding box center [236, 132] width 184 height 21
paste textarea "Message: Hello, is would like to book my kids into airport west.Thursday 4pm (I…"
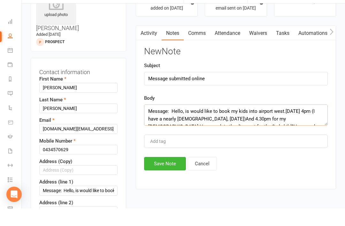
scroll to position [4, 0]
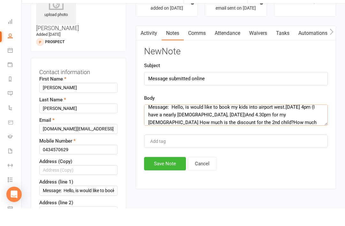
type textarea "Message: Hello, is would like to book my kids into airport west.Thursday 4pm (I…"
click at [163, 174] on button "Save Note" at bounding box center [165, 180] width 42 height 13
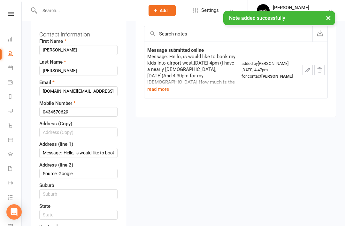
scroll to position [96, 0]
click at [159, 91] on button "read more" at bounding box center [158, 89] width 22 height 8
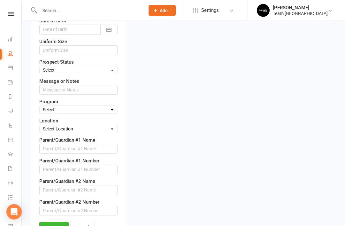
scroll to position [342, 0]
click at [111, 106] on select "Select Taekinda Program Ninjas Program Warriors Program Juniors Program Adults …" at bounding box center [79, 109] width 78 height 7
select select "Ninjas Program"
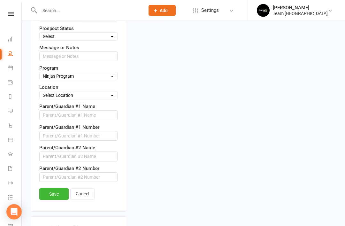
click at [111, 92] on select "Select Location Taekwondo Room" at bounding box center [79, 95] width 78 height 7
select select "0"
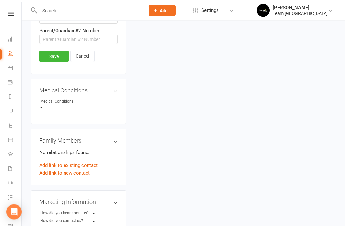
scroll to position [509, 0]
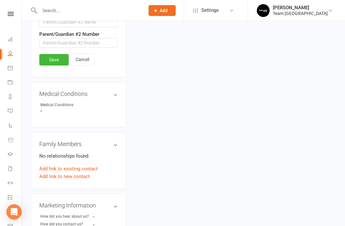
click at [60, 54] on link "Save" at bounding box center [53, 60] width 29 height 12
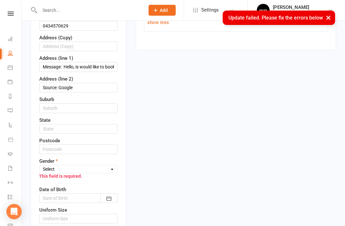
click at [109, 166] on select "Select Male Female" at bounding box center [79, 169] width 78 height 7
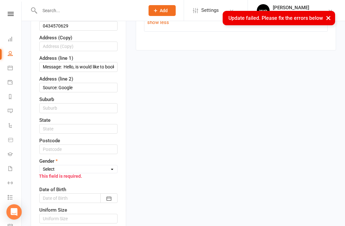
select select "Male"
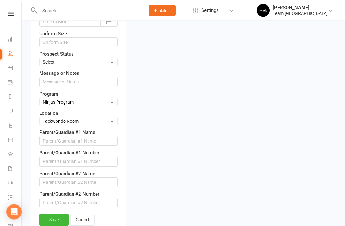
scroll to position [358, 0]
click at [55, 214] on link "Save" at bounding box center [53, 220] width 29 height 12
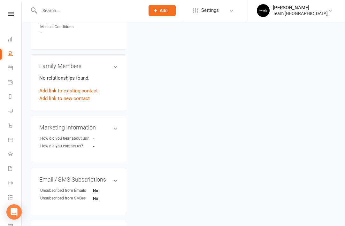
scroll to position [439, 0]
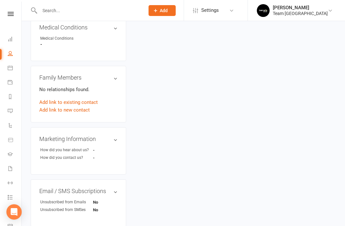
click at [0, 0] on link "edit" at bounding box center [0, 0] width 0 height 0
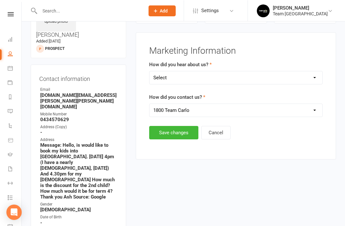
click at [232, 75] on select "Select Google Website Facebook Marketing Instagram Word of Mouth Signage Signag…" at bounding box center [236, 77] width 173 height 13
select select "Google"
click at [234, 112] on select "1800 Team Carlo Website Email Team Carlo Location Mobile Facebook Ad Campaign I…" at bounding box center [236, 110] width 173 height 13
select select "Website"
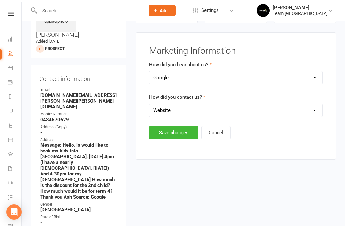
click at [181, 133] on button "Save changes" at bounding box center [173, 132] width 49 height 13
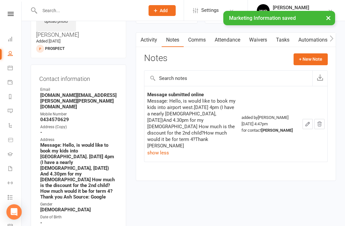
click at [314, 63] on button "+ New Note" at bounding box center [311, 59] width 34 height 12
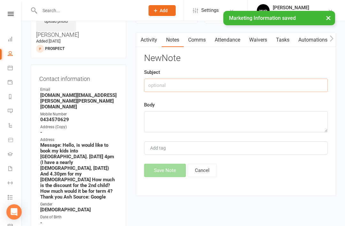
click at [228, 86] on input "text" at bounding box center [236, 85] width 184 height 13
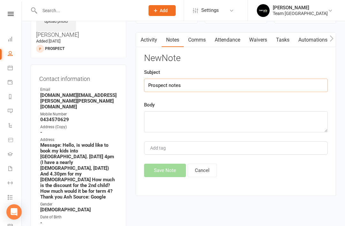
type input "Prospect notes"
click at [176, 124] on textarea at bounding box center [236, 121] width 184 height 21
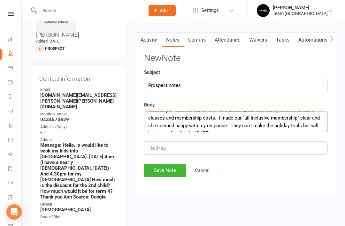
scroll to position [19, 0]
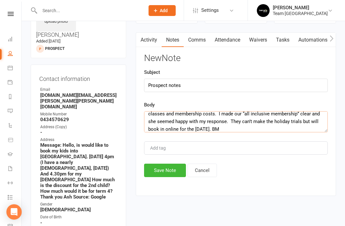
type textarea "I spoke to Ashlee. She did contact Halls as well, but the 2 classes per week tu…"
click at [159, 172] on button "Save Note" at bounding box center [165, 170] width 42 height 13
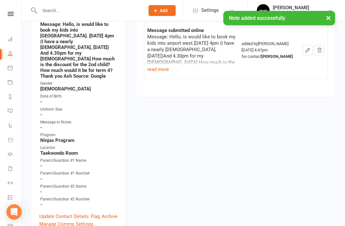
click at [68, 212] on link "Update Contact Details" at bounding box center [64, 216] width 50 height 8
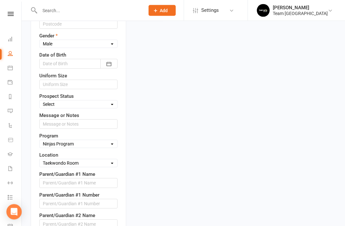
scroll to position [309, 0]
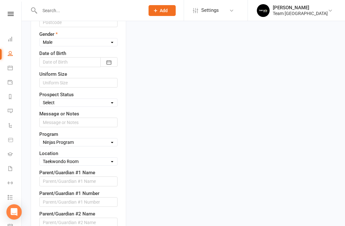
click at [107, 99] on select "Select Open Closed Website Lead Term Follow Up Waiting List Facebook Lead Re-Ta…" at bounding box center [79, 102] width 78 height 7
select select "Open"
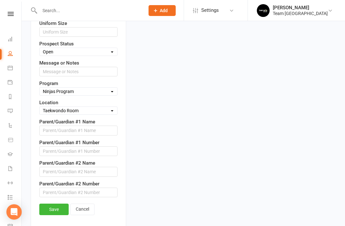
scroll to position [360, 0]
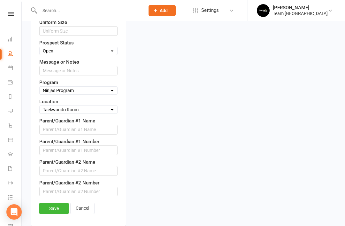
click at [57, 203] on link "Save" at bounding box center [53, 209] width 29 height 12
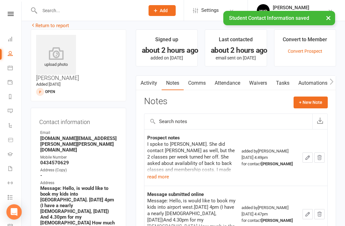
scroll to position [0, 0]
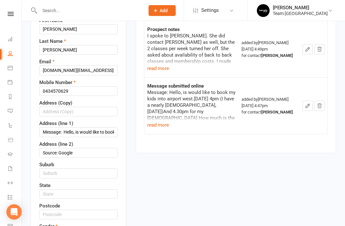
scroll to position [38, 0]
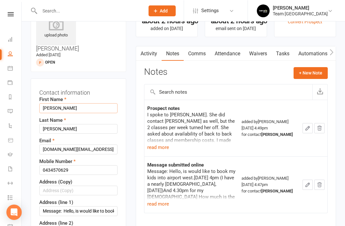
click at [74, 103] on input "ASHLEE" at bounding box center [78, 108] width 78 height 10
type input "Ashlee"
click at [73, 124] on input "WEBER" at bounding box center [78, 129] width 78 height 10
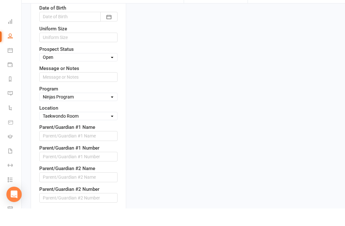
scroll to position [345, 0]
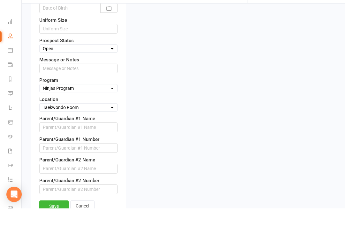
type input "Weber"
click at [57, 218] on link "Save" at bounding box center [53, 224] width 29 height 12
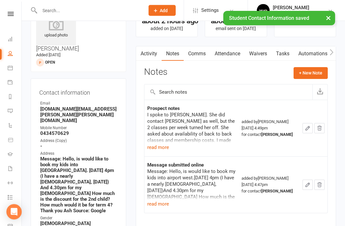
scroll to position [0, 0]
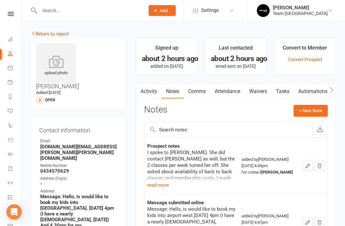
click at [43, 34] on link "Return to report" at bounding box center [50, 34] width 38 height 6
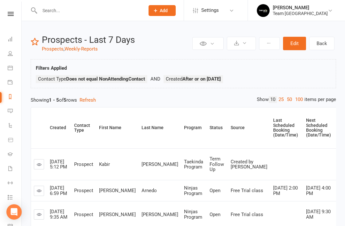
click at [17, 41] on link "Dashboard" at bounding box center [15, 40] width 14 height 14
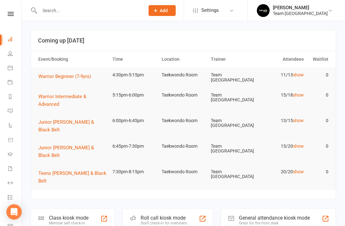
click at [17, 66] on link "Calendar" at bounding box center [15, 68] width 14 height 14
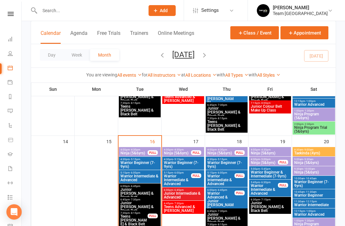
scroll to position [236, 0]
click at [138, 163] on span "Warrior Beginner (7-9yrs)" at bounding box center [139, 165] width 39 height 8
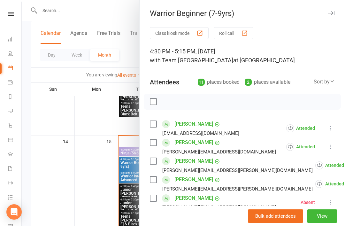
scroll to position [0, 0]
click at [332, 12] on icon "button" at bounding box center [331, 13] width 7 height 4
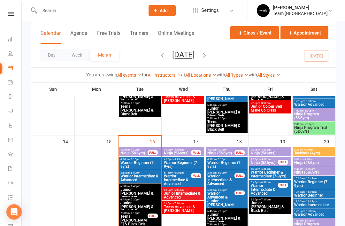
click at [138, 181] on span "Warrior Intermediate & Advanced" at bounding box center [139, 178] width 39 height 8
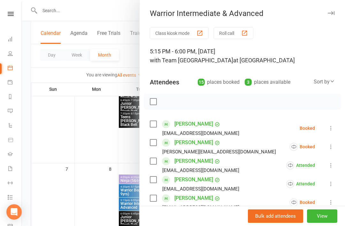
scroll to position [97, 0]
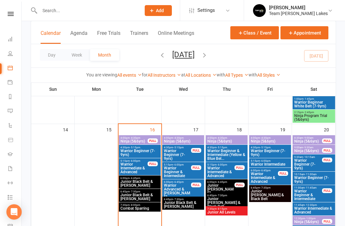
scroll to position [271, 0]
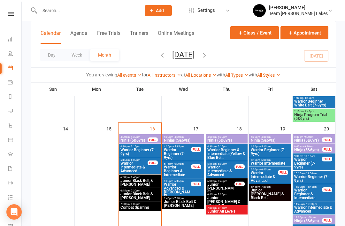
click at [142, 168] on span "Warrior Intermediate & Advanced" at bounding box center [134, 167] width 28 height 12
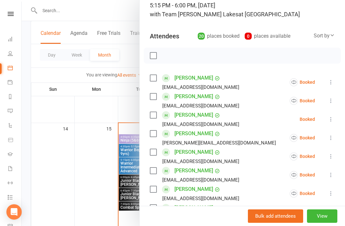
scroll to position [47, 0]
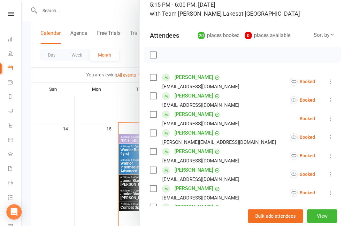
click at [333, 104] on button at bounding box center [331, 100] width 8 height 8
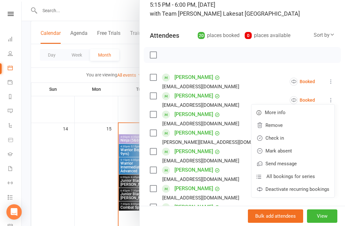
click at [292, 141] on link "Check in" at bounding box center [292, 138] width 83 height 13
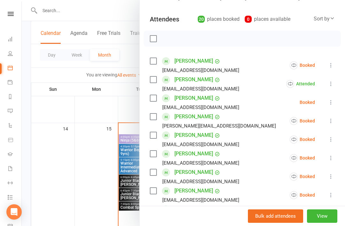
scroll to position [64, 0]
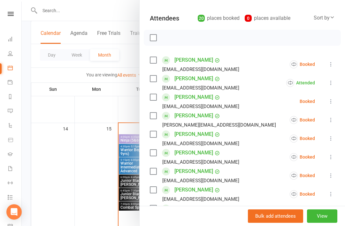
click at [334, 65] on icon at bounding box center [331, 64] width 6 height 6
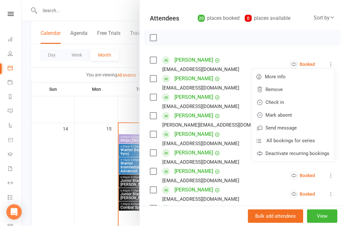
click at [294, 107] on link "Check in" at bounding box center [292, 102] width 83 height 13
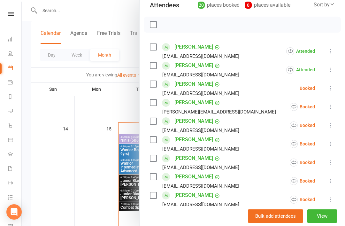
scroll to position [81, 0]
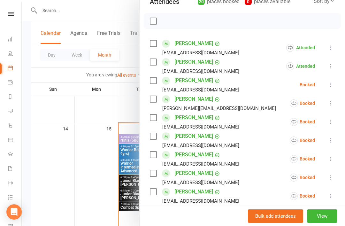
click at [334, 161] on icon at bounding box center [331, 159] width 6 height 6
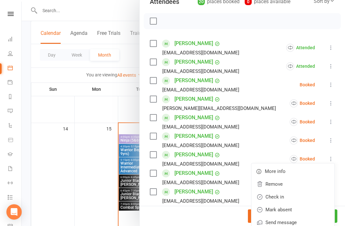
click at [298, 200] on link "Check in" at bounding box center [292, 196] width 83 height 13
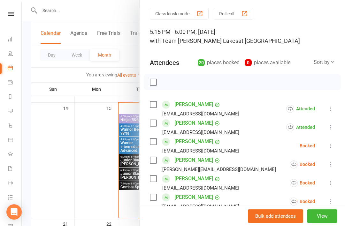
scroll to position [20, 0]
click at [185, 11] on button "Class kiosk mode" at bounding box center [179, 13] width 59 height 12
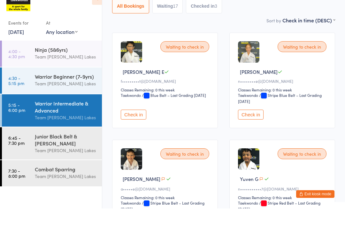
scroll to position [62, 0]
click at [255, 127] on button "Check in" at bounding box center [251, 132] width 26 height 10
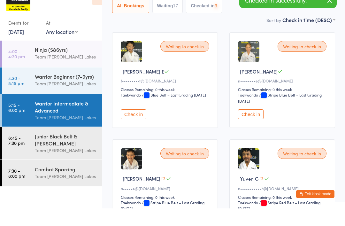
scroll to position [80, 0]
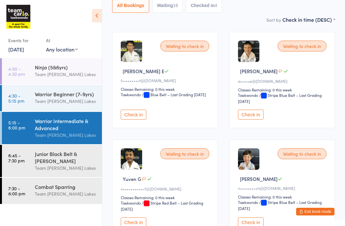
click at [251, 226] on button "Check in" at bounding box center [251, 222] width 26 height 10
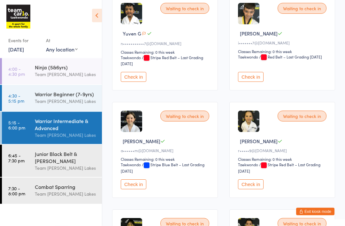
scroll to position [226, 0]
click at [134, 189] on button "Check in" at bounding box center [134, 184] width 26 height 10
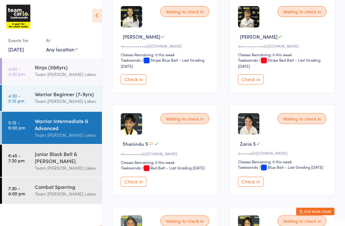
scroll to position [544, 0]
click at [140, 187] on button "Check in" at bounding box center [134, 182] width 26 height 10
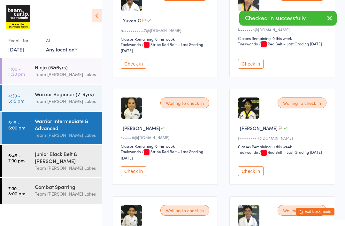
scroll to position [237, 0]
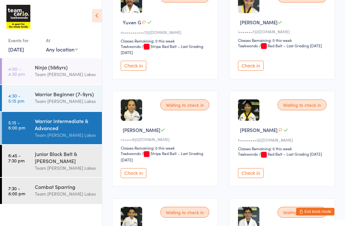
click at [138, 71] on button "Check in" at bounding box center [134, 66] width 26 height 10
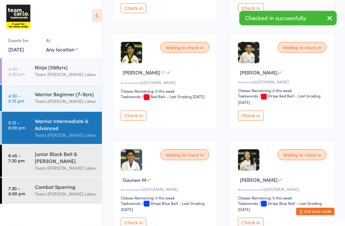
scroll to position [294, 0]
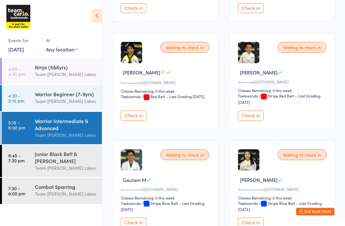
click at [138, 120] on button "Check in" at bounding box center [134, 116] width 26 height 10
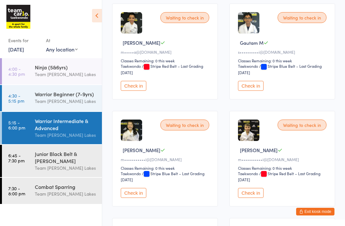
scroll to position [323, 0]
click at [139, 91] on button "Check in" at bounding box center [134, 86] width 26 height 10
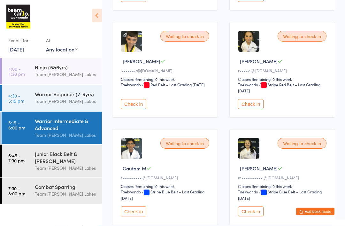
scroll to position [193, 0]
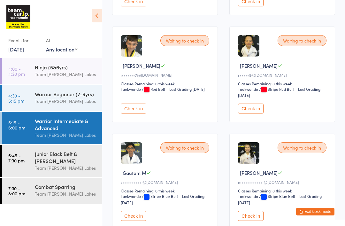
click at [255, 113] on button "Check in" at bounding box center [251, 109] width 26 height 10
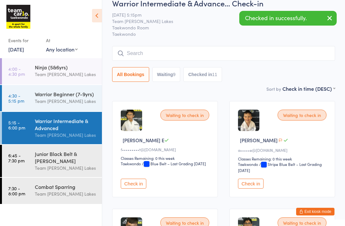
scroll to position [0, 0]
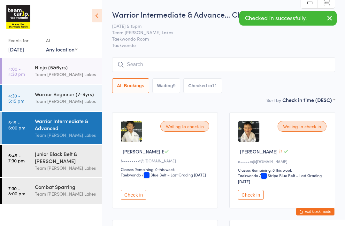
click at [318, 212] on button "Exit kiosk mode" at bounding box center [315, 212] width 38 height 8
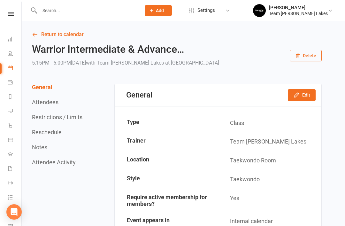
click at [58, 35] on link "Return to calendar" at bounding box center [177, 34] width 290 height 9
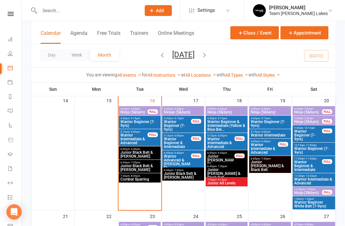
scroll to position [299, 0]
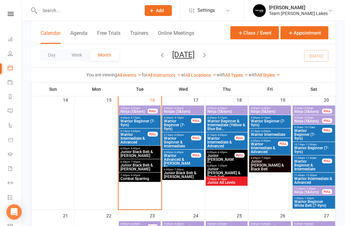
click at [141, 137] on span "Warrior Intermediate & Advanced" at bounding box center [134, 139] width 28 height 12
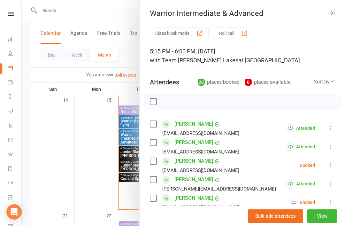
scroll to position [0, 0]
click at [237, 34] on button "Roll call" at bounding box center [234, 33] width 40 height 12
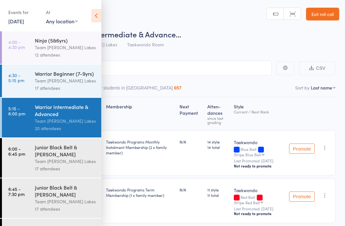
click at [97, 17] on icon at bounding box center [96, 15] width 10 height 13
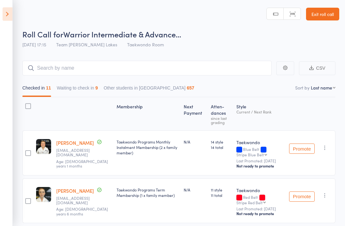
click at [320, 14] on link "Exit roll call" at bounding box center [322, 14] width 33 height 13
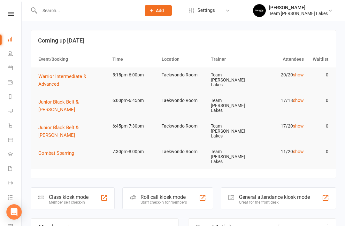
click at [15, 68] on link "Calendar" at bounding box center [15, 68] width 14 height 14
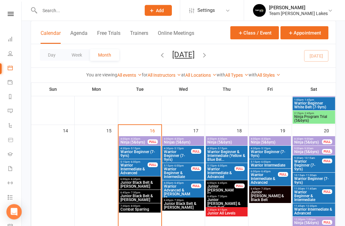
click at [141, 168] on span "Warrior Intermediate & Advanced" at bounding box center [134, 170] width 28 height 12
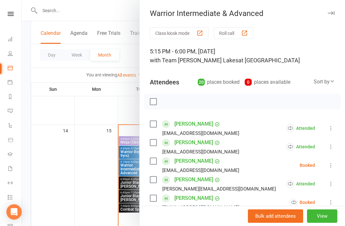
click at [188, 33] on button "Class kiosk mode" at bounding box center [179, 33] width 59 height 12
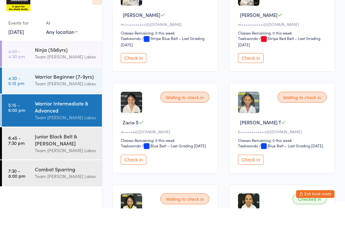
scroll to position [334, 0]
click at [254, 175] on button "Check in" at bounding box center [251, 177] width 26 height 10
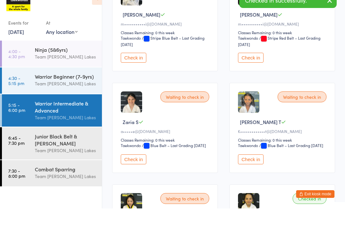
scroll to position [352, 0]
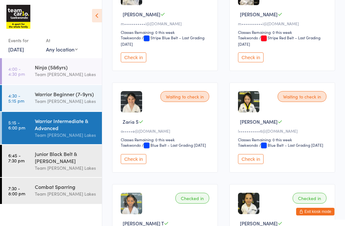
click at [314, 215] on button "Exit kiosk mode" at bounding box center [315, 212] width 38 height 8
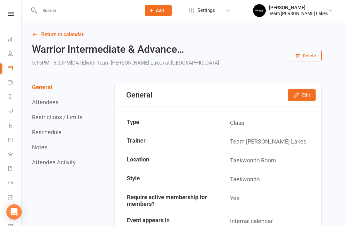
click at [39, 34] on link "Return to calendar" at bounding box center [177, 34] width 290 height 9
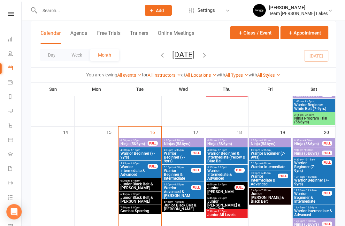
scroll to position [270, 0]
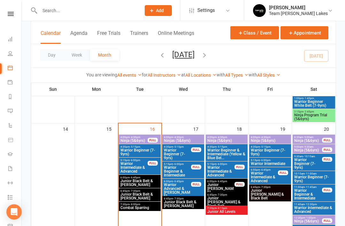
click at [135, 167] on span "Warrior Intermediate & Advanced" at bounding box center [134, 168] width 28 height 12
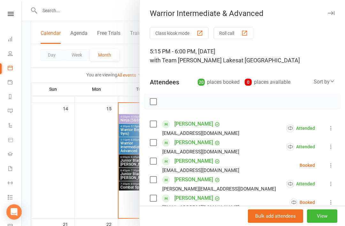
scroll to position [0, 0]
click at [323, 216] on button "View" at bounding box center [322, 215] width 30 height 13
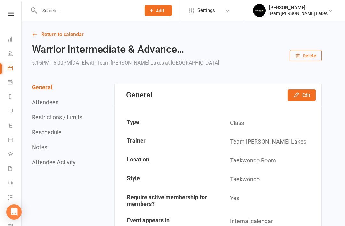
click at [45, 34] on link "Return to calendar" at bounding box center [177, 34] width 290 height 9
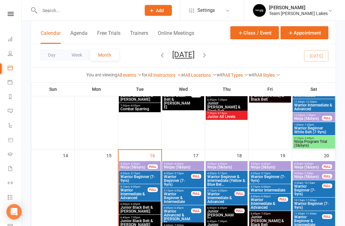
scroll to position [253, 0]
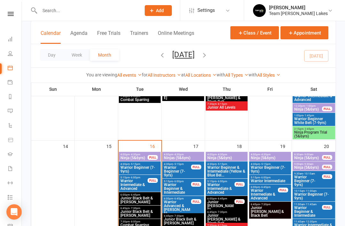
click at [136, 182] on span "Warrior Intermediate & Advanced" at bounding box center [134, 185] width 28 height 12
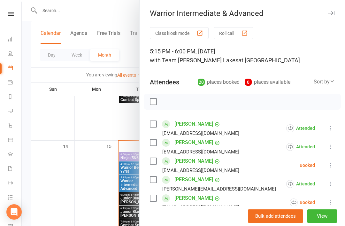
click at [183, 34] on button "Class kiosk mode" at bounding box center [179, 33] width 59 height 12
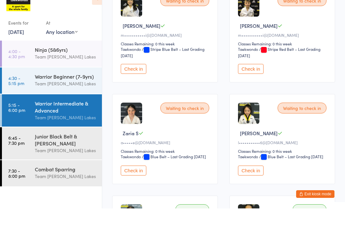
scroll to position [323, 0]
click at [256, 185] on button "Check in" at bounding box center [251, 188] width 26 height 10
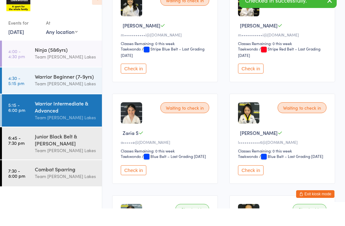
scroll to position [341, 0]
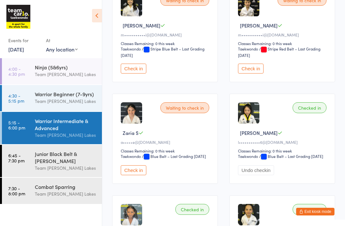
click at [311, 215] on button "Exit kiosk mode" at bounding box center [315, 212] width 38 height 8
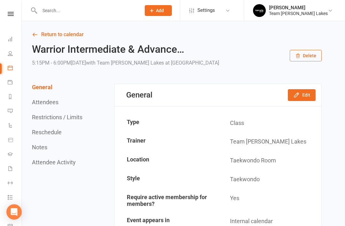
click at [48, 38] on link "Return to calendar" at bounding box center [177, 34] width 290 height 9
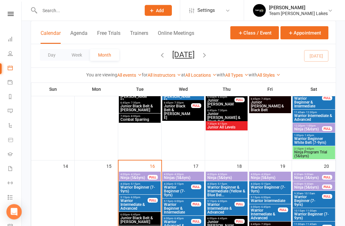
scroll to position [251, 0]
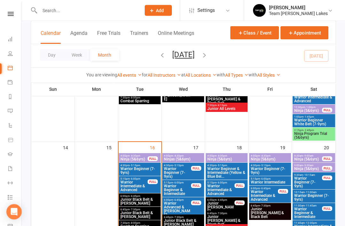
click at [137, 187] on span "Warrior Intermediate & Advanced" at bounding box center [134, 187] width 28 height 12
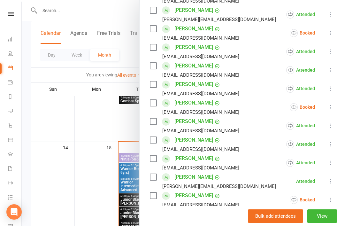
scroll to position [172, 0]
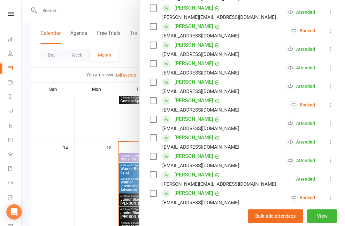
click at [333, 108] on button at bounding box center [331, 105] width 8 height 8
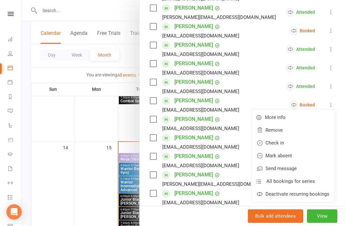
click at [285, 144] on link "Check in" at bounding box center [292, 142] width 83 height 13
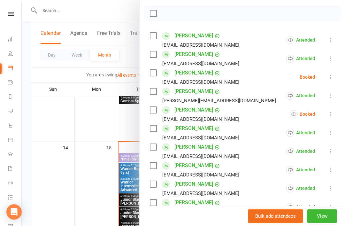
scroll to position [82, 0]
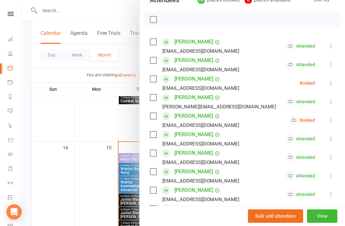
click at [332, 83] on icon at bounding box center [331, 83] width 6 height 6
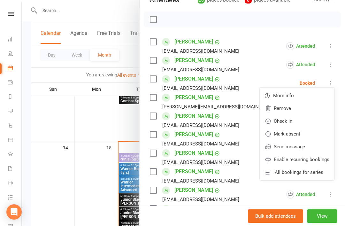
click at [299, 133] on link "Mark absent" at bounding box center [297, 133] width 75 height 13
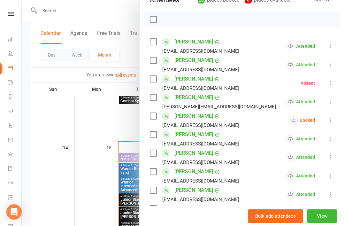
click at [333, 124] on button at bounding box center [331, 120] width 8 height 8
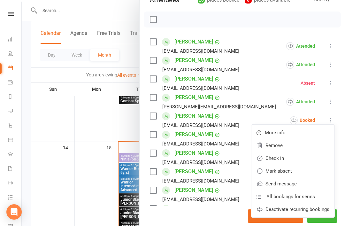
click at [297, 172] on link "Mark absent" at bounding box center [292, 171] width 83 height 13
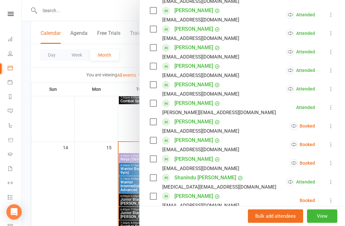
scroll to position [245, 0]
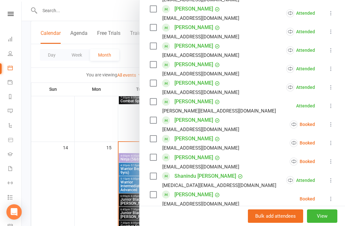
click at [330, 125] on icon at bounding box center [331, 124] width 6 height 6
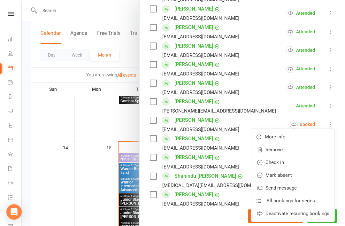
click at [296, 175] on link "Mark absent" at bounding box center [292, 175] width 83 height 13
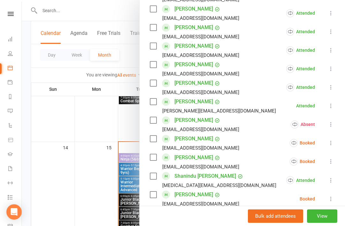
click at [331, 146] on icon at bounding box center [331, 143] width 6 height 6
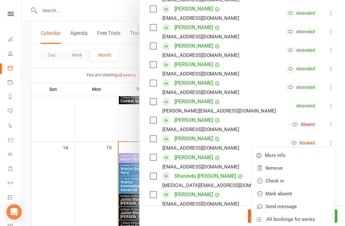
click at [294, 192] on link "Mark absent" at bounding box center [292, 193] width 83 height 13
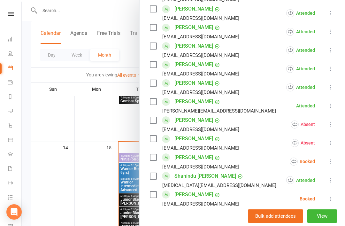
click at [334, 164] on icon at bounding box center [331, 161] width 6 height 6
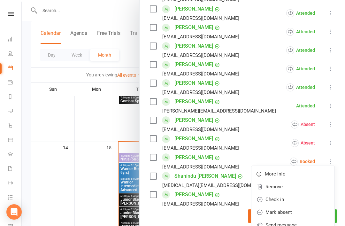
click at [296, 212] on link "Mark absent" at bounding box center [292, 212] width 83 height 13
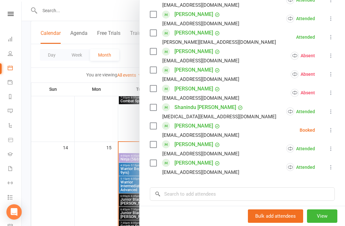
scroll to position [317, 0]
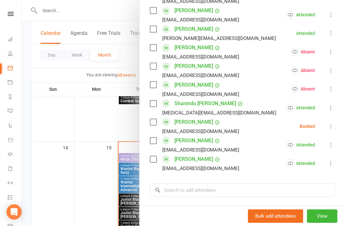
click at [332, 129] on icon at bounding box center [331, 126] width 6 height 6
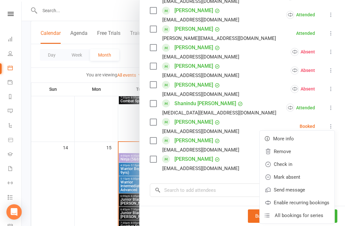
click at [299, 183] on link "Mark absent" at bounding box center [297, 177] width 75 height 13
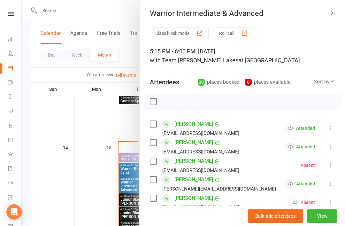
scroll to position [0, 0]
click at [334, 13] on button "button" at bounding box center [331, 13] width 8 height 8
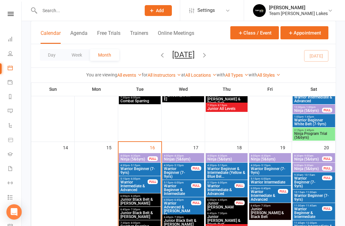
click at [144, 202] on span "Junior Black Belt & [PERSON_NAME]" at bounding box center [139, 201] width 39 height 8
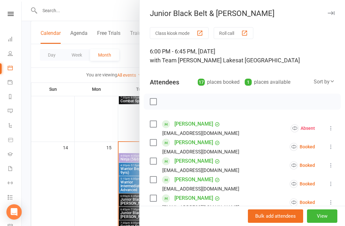
scroll to position [-1, 0]
click at [94, 175] on div at bounding box center [183, 113] width 323 height 226
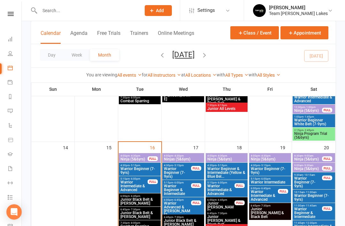
click at [146, 186] on span "Warrior Intermediate & Advanced" at bounding box center [134, 186] width 28 height 12
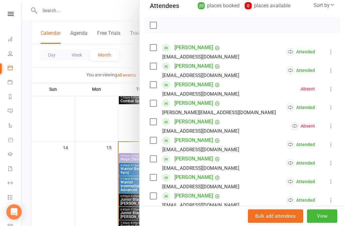
scroll to position [86, 0]
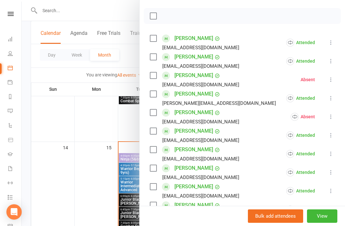
click at [329, 81] on icon at bounding box center [331, 79] width 6 height 6
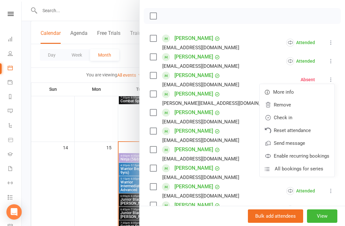
click at [297, 117] on link "Check in" at bounding box center [297, 117] width 75 height 13
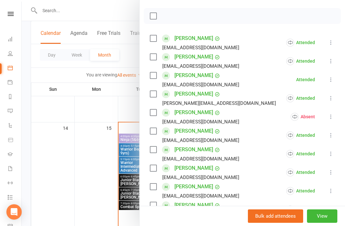
scroll to position [272, 0]
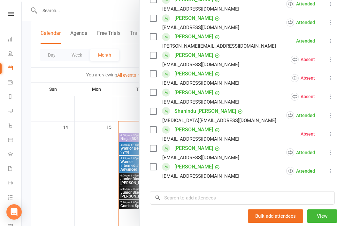
click at [116, 132] on div at bounding box center [183, 113] width 323 height 226
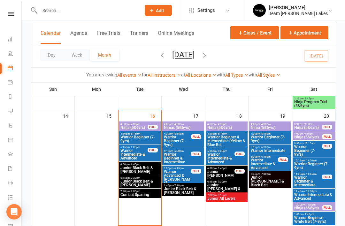
scroll to position [292, 0]
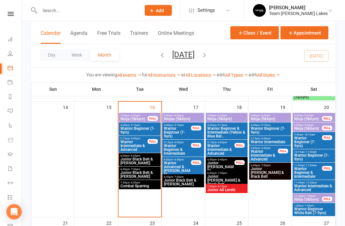
click at [140, 160] on span "Junior Black Belt & [PERSON_NAME]" at bounding box center [139, 162] width 39 height 8
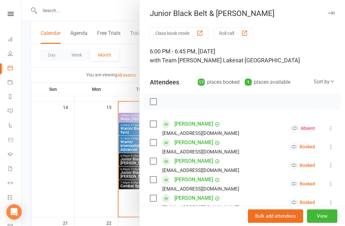
click at [190, 34] on button "Class kiosk mode" at bounding box center [179, 33] width 59 height 12
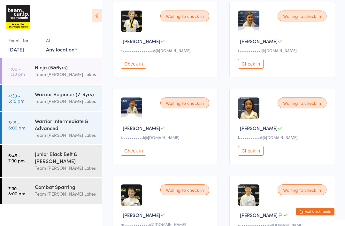
scroll to position [430, 0]
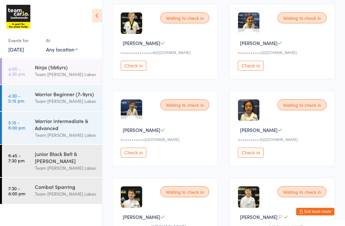
click at [317, 211] on button "Exit kiosk mode" at bounding box center [315, 212] width 38 height 8
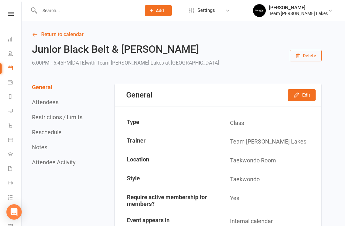
click at [48, 32] on link "Return to calendar" at bounding box center [177, 34] width 290 height 9
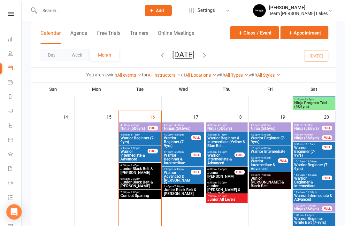
scroll to position [285, 0]
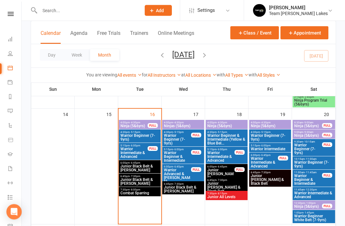
click at [141, 168] on span "Junior Black Belt & [PERSON_NAME]" at bounding box center [139, 169] width 39 height 8
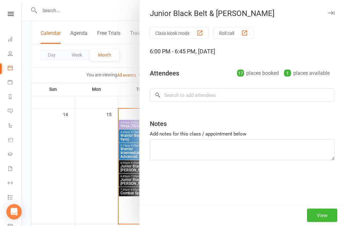
scroll to position [285, 0]
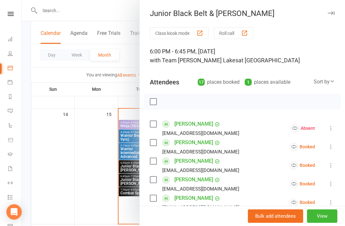
click at [238, 33] on button "Roll call" at bounding box center [234, 33] width 40 height 12
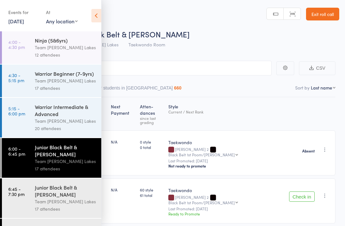
click at [100, 16] on icon at bounding box center [96, 15] width 10 height 13
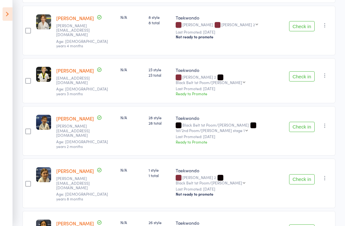
scroll to position [506, 0]
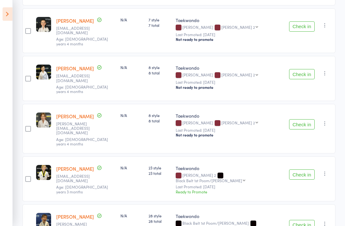
scroll to position [394, 0]
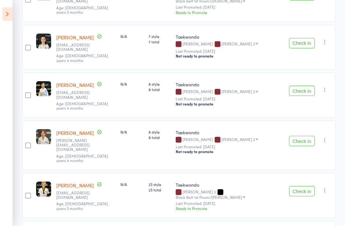
click at [304, 136] on button "Check in" at bounding box center [302, 141] width 26 height 10
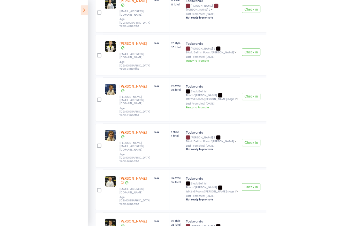
scroll to position [572, 0]
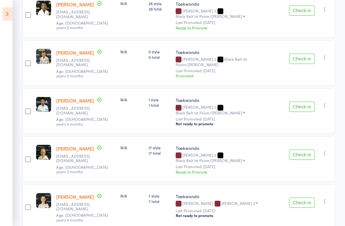
click at [305, 102] on button "Check in" at bounding box center [302, 107] width 26 height 10
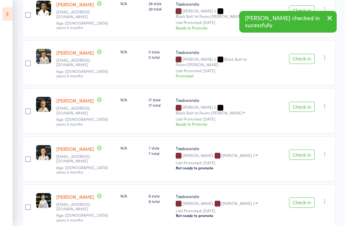
click at [307, 102] on button "Check in" at bounding box center [302, 107] width 26 height 10
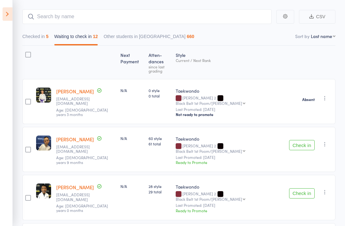
scroll to position [51, 0]
click at [76, 136] on link "[PERSON_NAME]" at bounding box center [75, 139] width 38 height 7
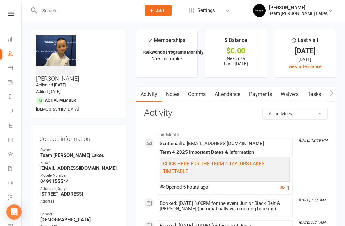
click at [12, 71] on link "Calendar" at bounding box center [15, 68] width 14 height 14
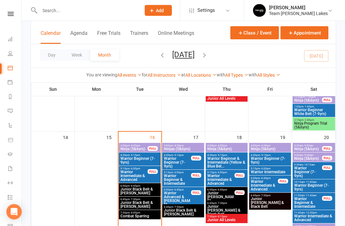
scroll to position [274, 0]
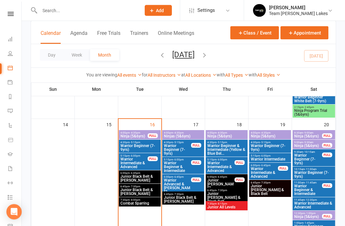
click at [142, 175] on span "Junior Black Belt & [PERSON_NAME]" at bounding box center [139, 179] width 39 height 8
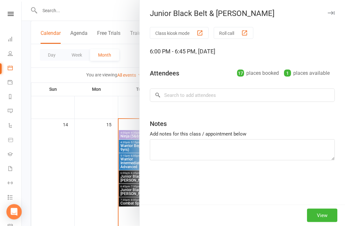
scroll to position [275, 0]
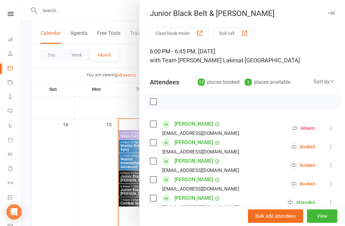
click at [333, 146] on icon at bounding box center [331, 146] width 6 height 6
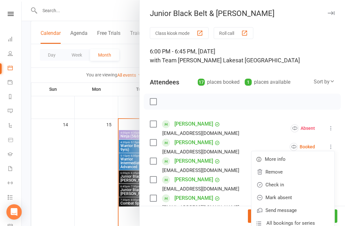
click at [290, 183] on link "Check in" at bounding box center [292, 184] width 83 height 13
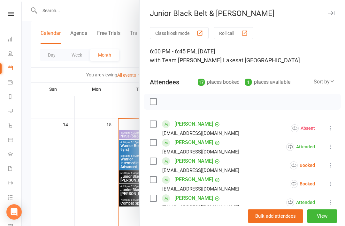
click at [204, 141] on link "Caitlyn Adams" at bounding box center [193, 142] width 39 height 10
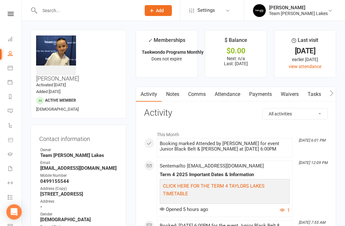
click at [11, 69] on icon at bounding box center [10, 67] width 5 height 5
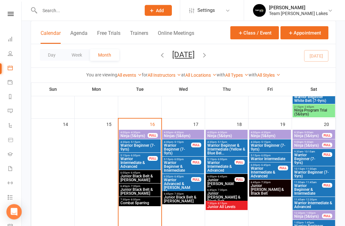
scroll to position [284, 0]
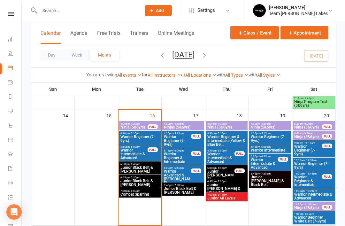
click at [140, 168] on span "Junior Black Belt & [PERSON_NAME]" at bounding box center [139, 169] width 39 height 8
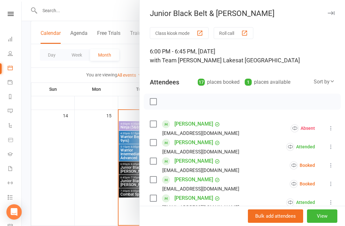
click at [184, 33] on button "Class kiosk mode" at bounding box center [179, 33] width 59 height 12
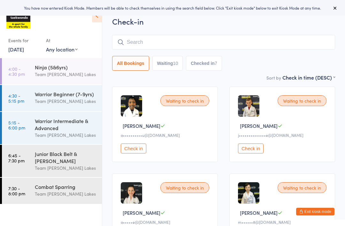
click at [138, 152] on button "Check in" at bounding box center [134, 148] width 26 height 10
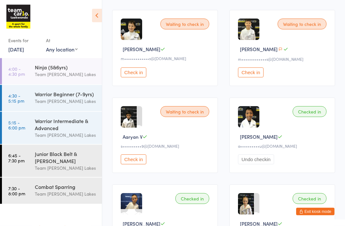
scroll to position [337, 0]
click at [311, 215] on button "Exit kiosk mode" at bounding box center [315, 212] width 38 height 8
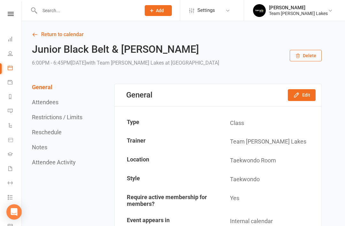
click at [47, 34] on link "Return to calendar" at bounding box center [177, 34] width 290 height 9
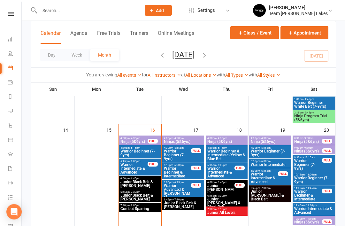
scroll to position [269, 0]
click at [139, 181] on span "Junior Black Belt & [PERSON_NAME]" at bounding box center [139, 184] width 39 height 8
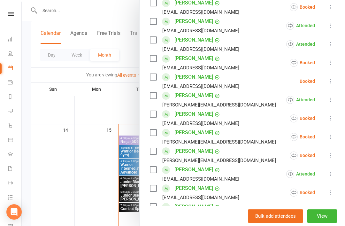
scroll to position [184, 0]
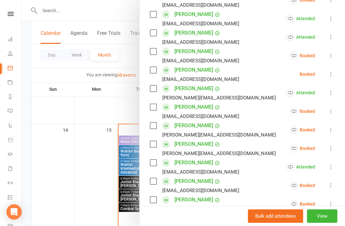
click at [330, 132] on icon at bounding box center [331, 130] width 6 height 6
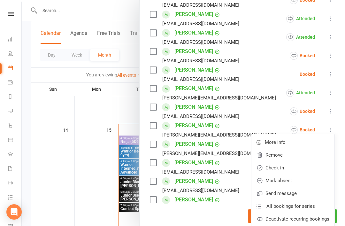
click at [301, 171] on link "Check in" at bounding box center [292, 167] width 83 height 13
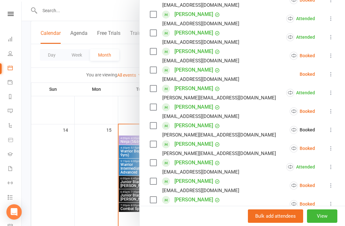
click at [330, 152] on button at bounding box center [331, 148] width 8 height 8
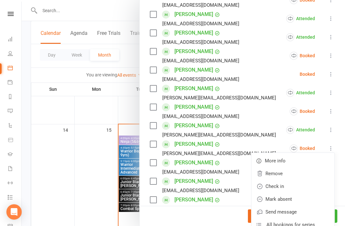
click at [301, 190] on link "Check in" at bounding box center [292, 186] width 83 height 13
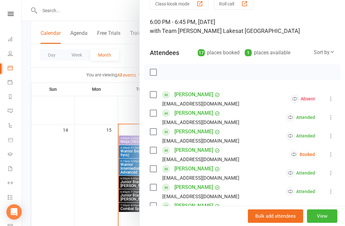
scroll to position [28, 0]
